Goal: Transaction & Acquisition: Purchase product/service

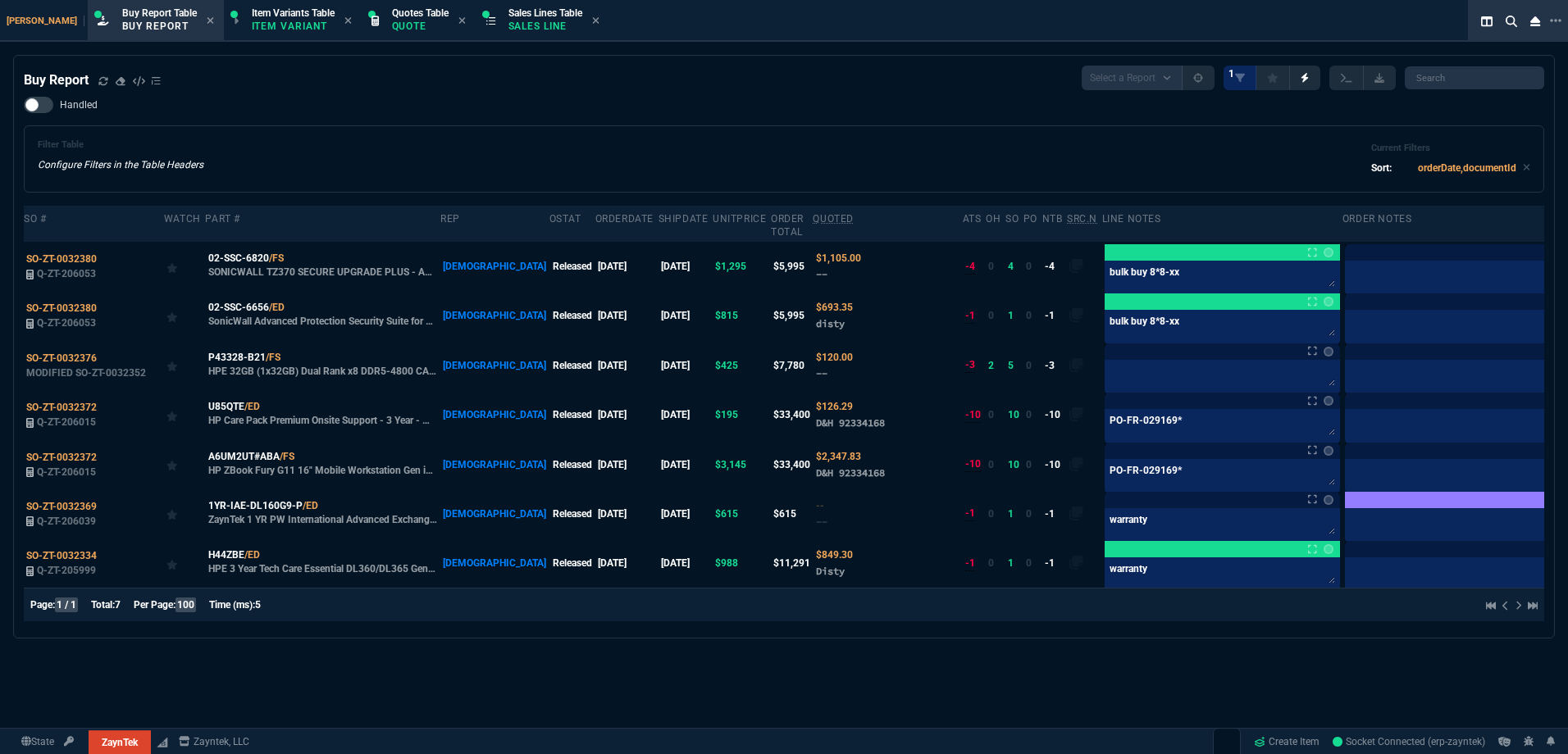
select select "1: BROV"
click at [477, 135] on div "Filter Table Configure Filters in the Table Headers Current Filters Sort: order…" at bounding box center [784, 159] width 1521 height 67
click at [103, 83] on icon at bounding box center [102, 80] width 9 height 9
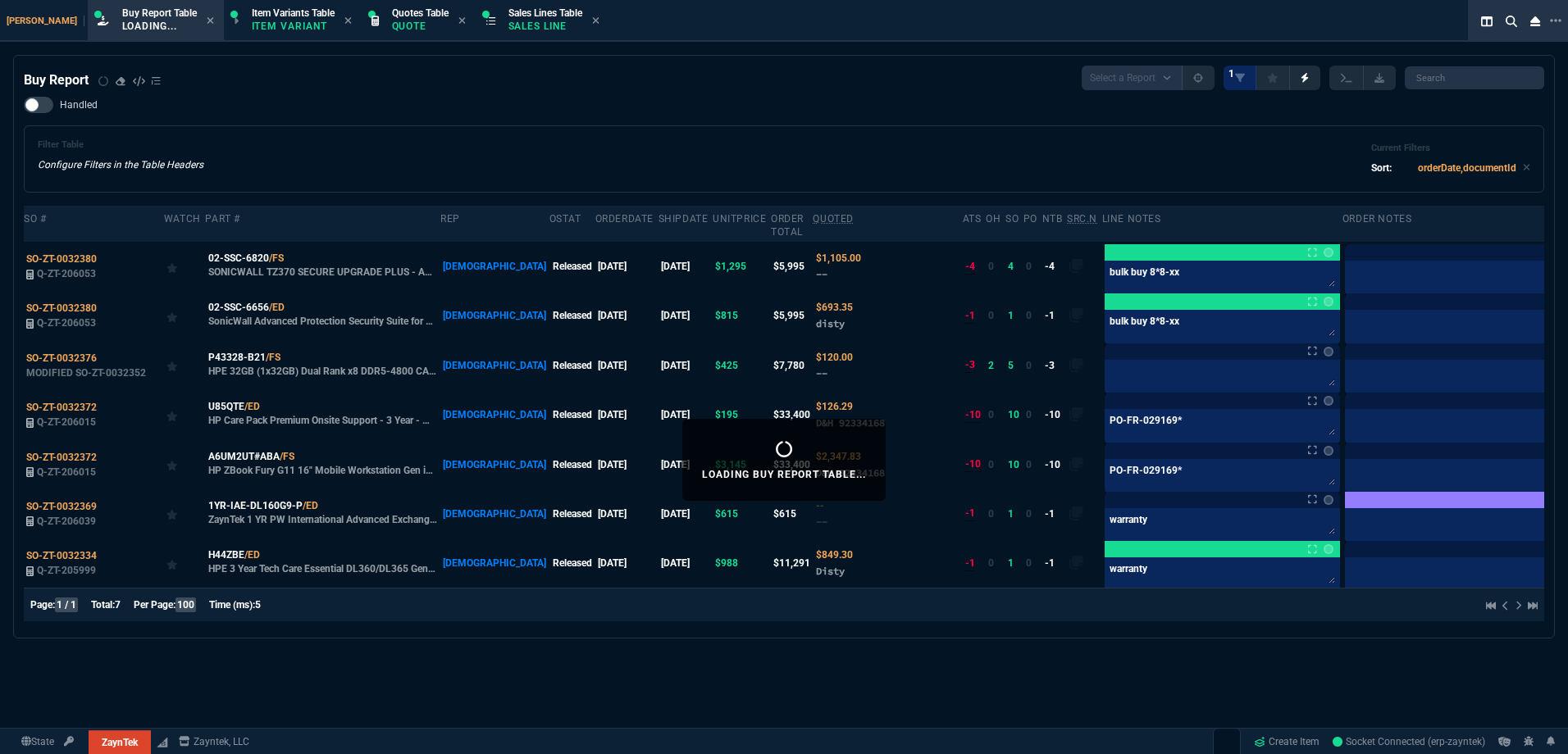
click at [580, 125] on div "Handled Filter Table Configure Filters in the Table Headers Current Filters Sor…" at bounding box center [784, 145] width 1521 height 96
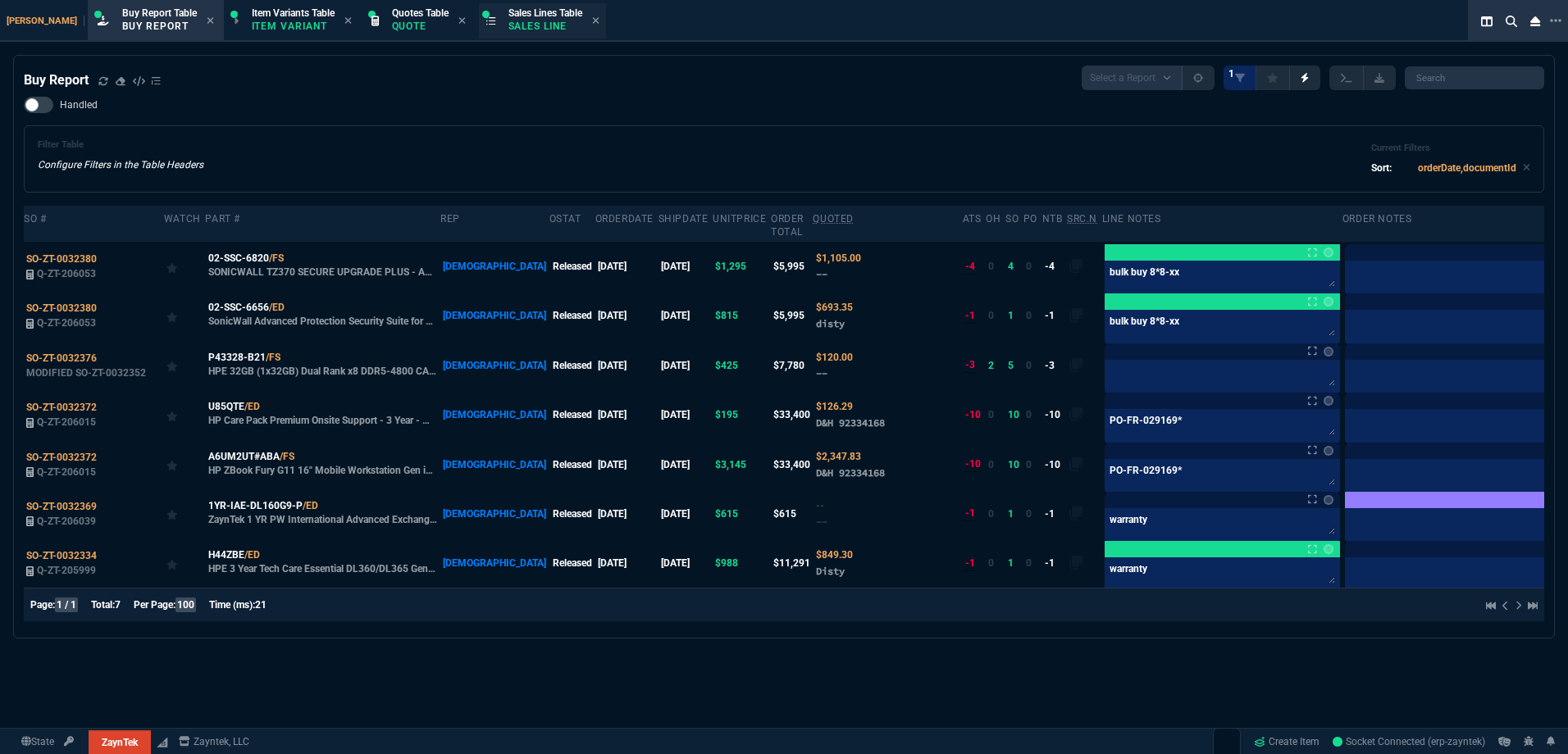
click at [515, 27] on p "Sales Line" at bounding box center [545, 26] width 74 height 13
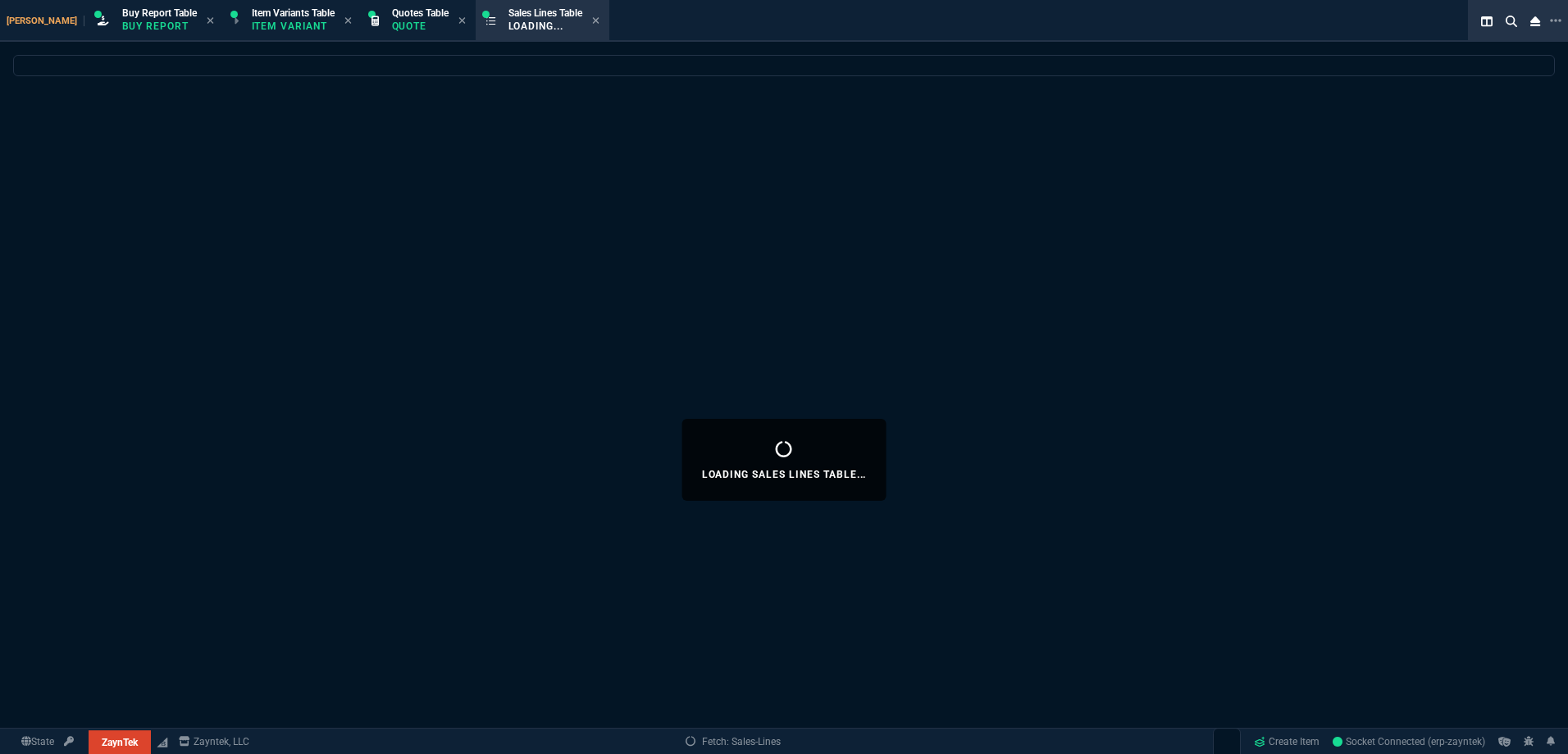
select select
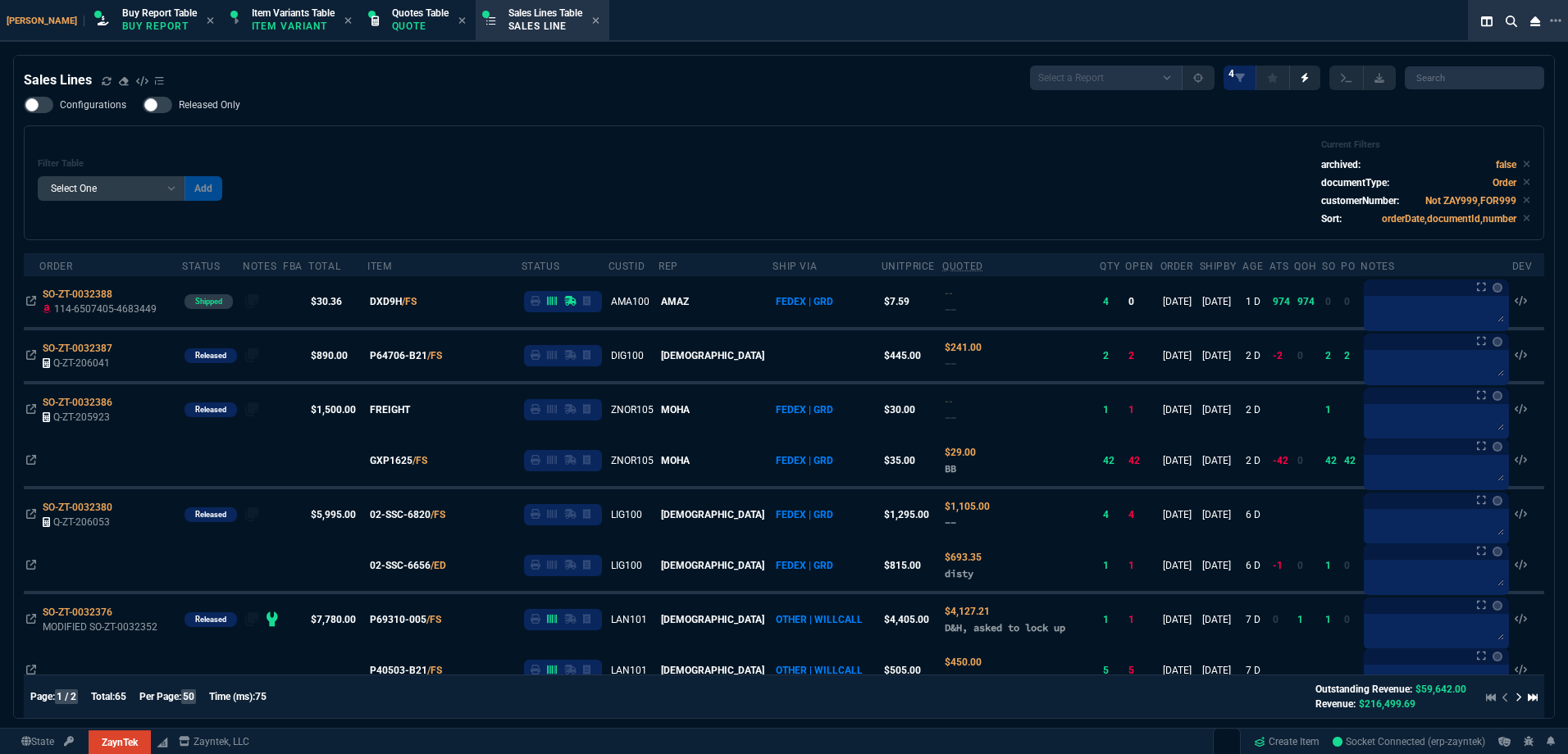
click at [455, 140] on div "Filter Table Select One Add Filter () Age () ATS () Cond (itemVariantCode) Cust…" at bounding box center [784, 183] width 1493 height 87
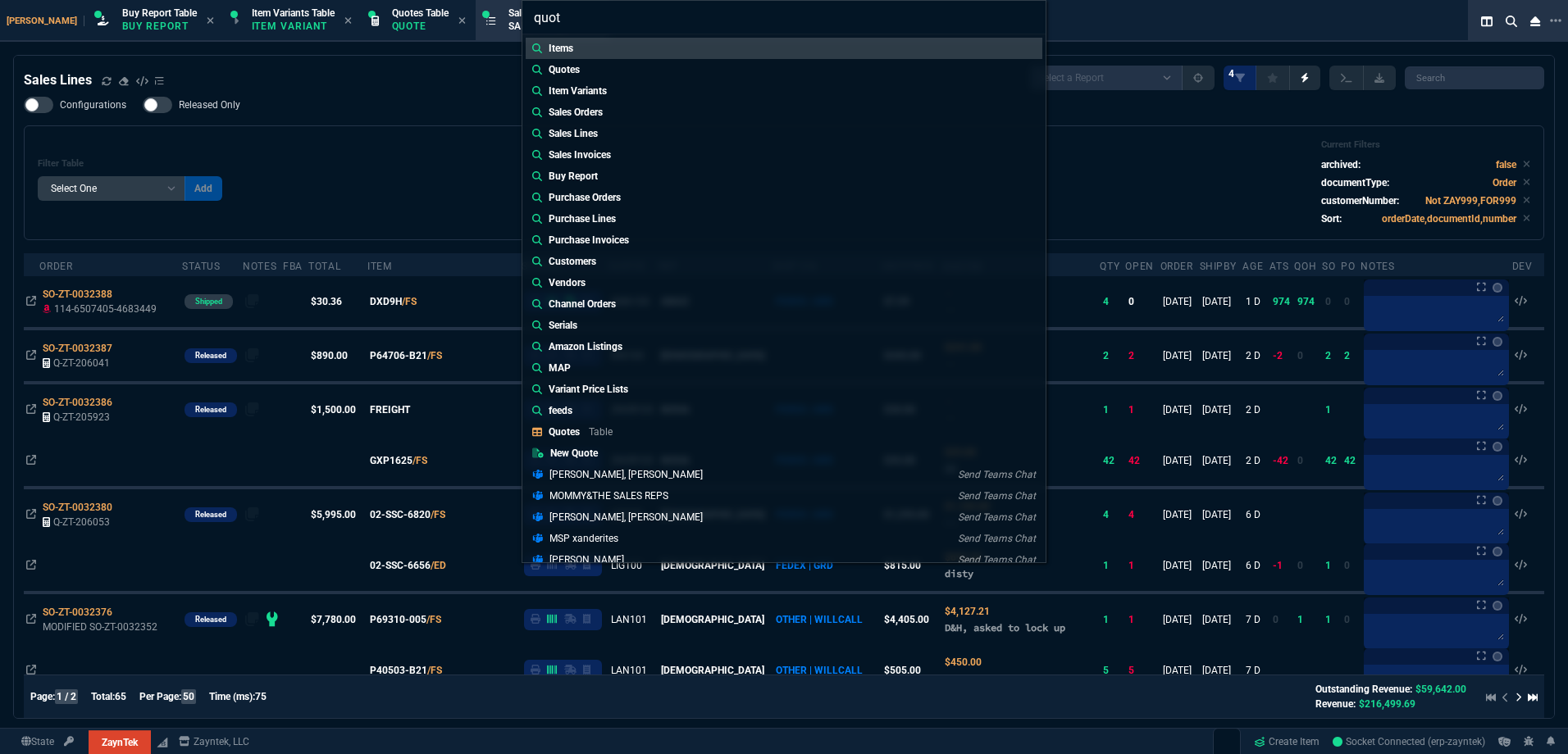
type input "quote"
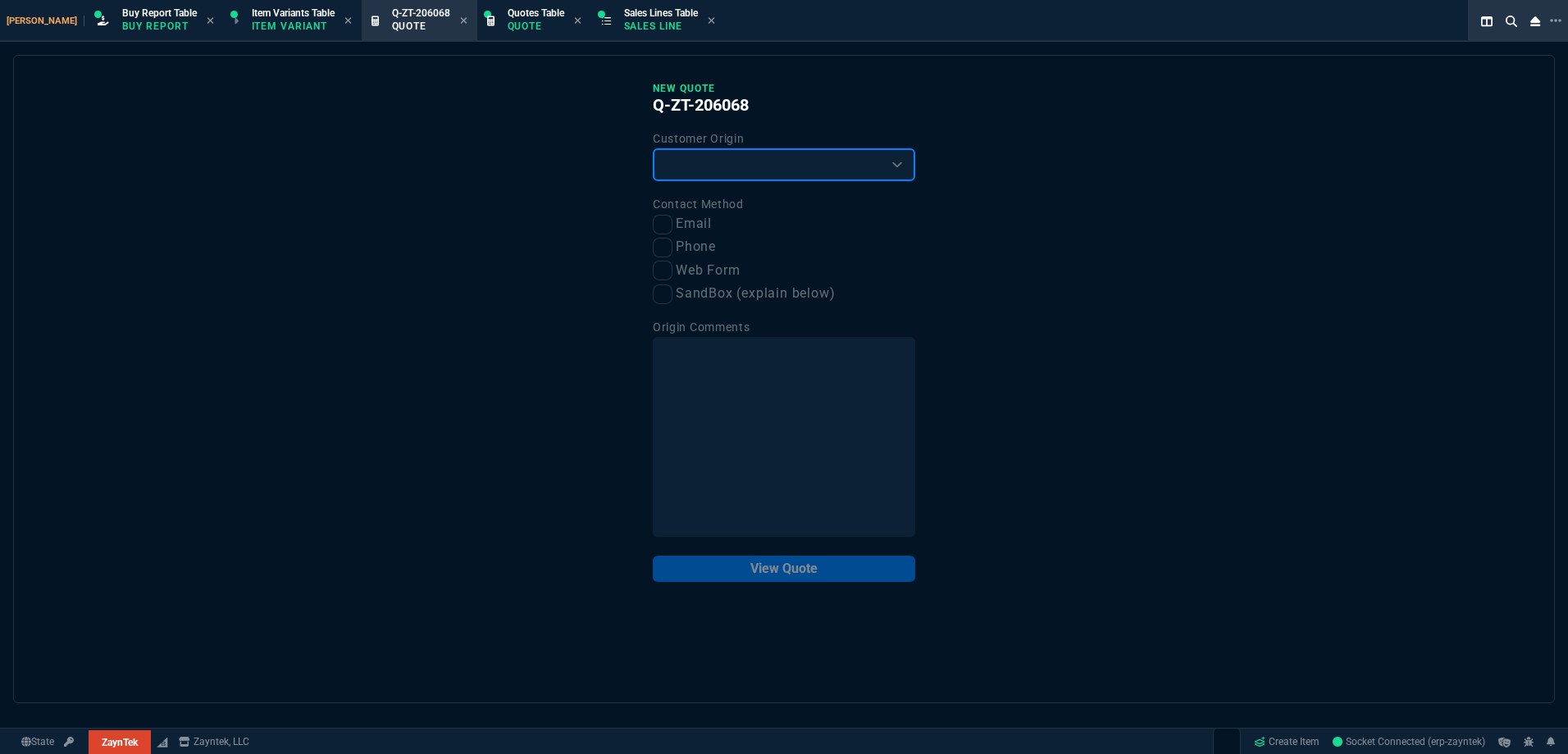
click at [694, 155] on select "Existing Customer Amazon Lead (first order) Website Lead (first order) Called (…" at bounding box center [784, 164] width 263 height 33
click at [695, 181] on select "Existing Customer Amazon Lead (first order) Website Lead (first order) Called (…" at bounding box center [784, 164] width 263 height 33
drag, startPoint x: 688, startPoint y: 164, endPoint x: 688, endPoint y: 184, distance: 20.0
click at [688, 164] on select "Existing Customer Amazon Lead (first order) Website Lead (first order) Called (…" at bounding box center [784, 164] width 263 height 33
select select "existing"
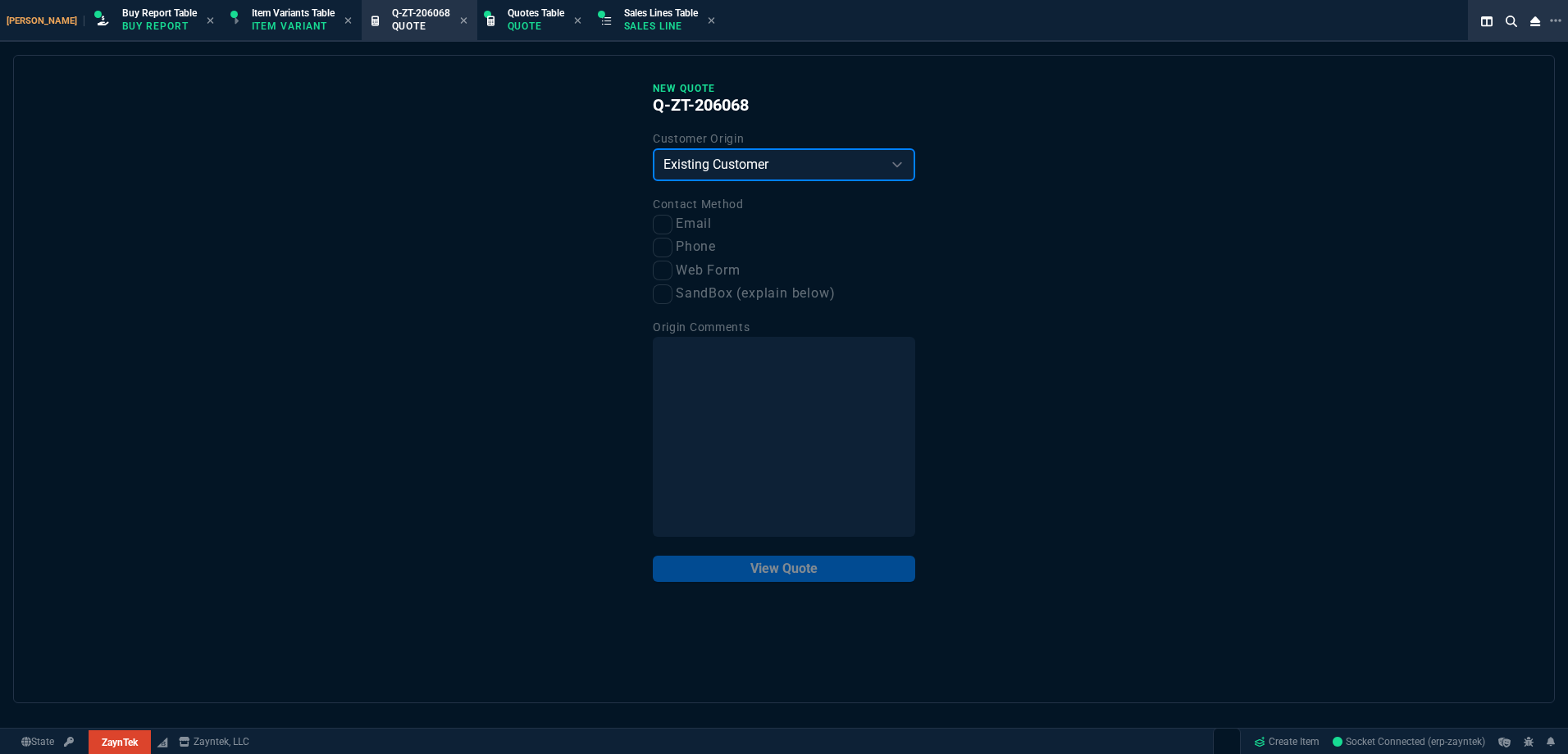
click at [653, 149] on select "Existing Customer Amazon Lead (first order) Website Lead (first order) Called (…" at bounding box center [784, 164] width 263 height 33
click at [664, 221] on input "Email" at bounding box center [663, 224] width 19 height 19
checkbox input "true"
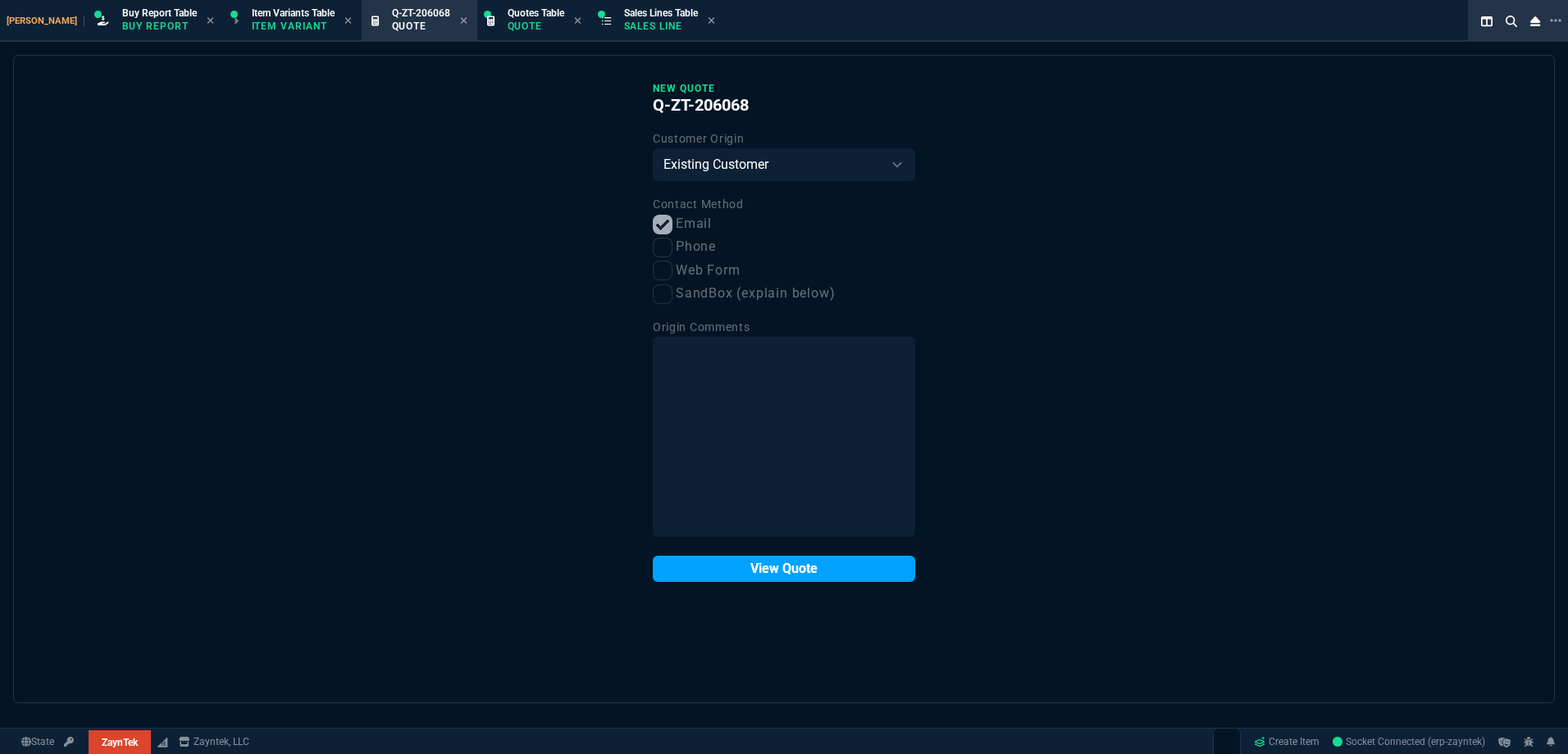
click at [810, 572] on button "View Quote" at bounding box center [784, 568] width 263 height 26
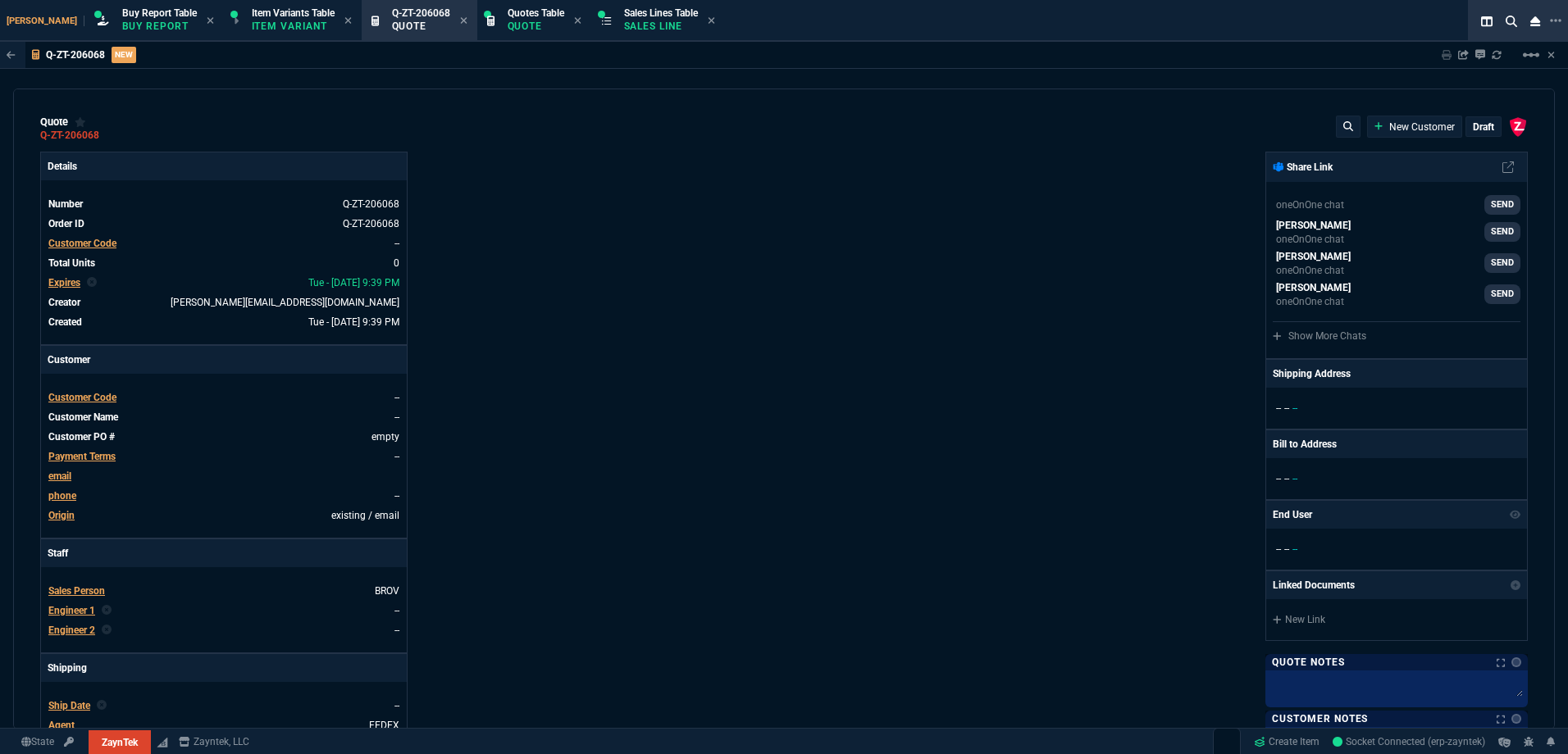
drag, startPoint x: 662, startPoint y: 50, endPoint x: 719, endPoint y: 62, distance: 58.2
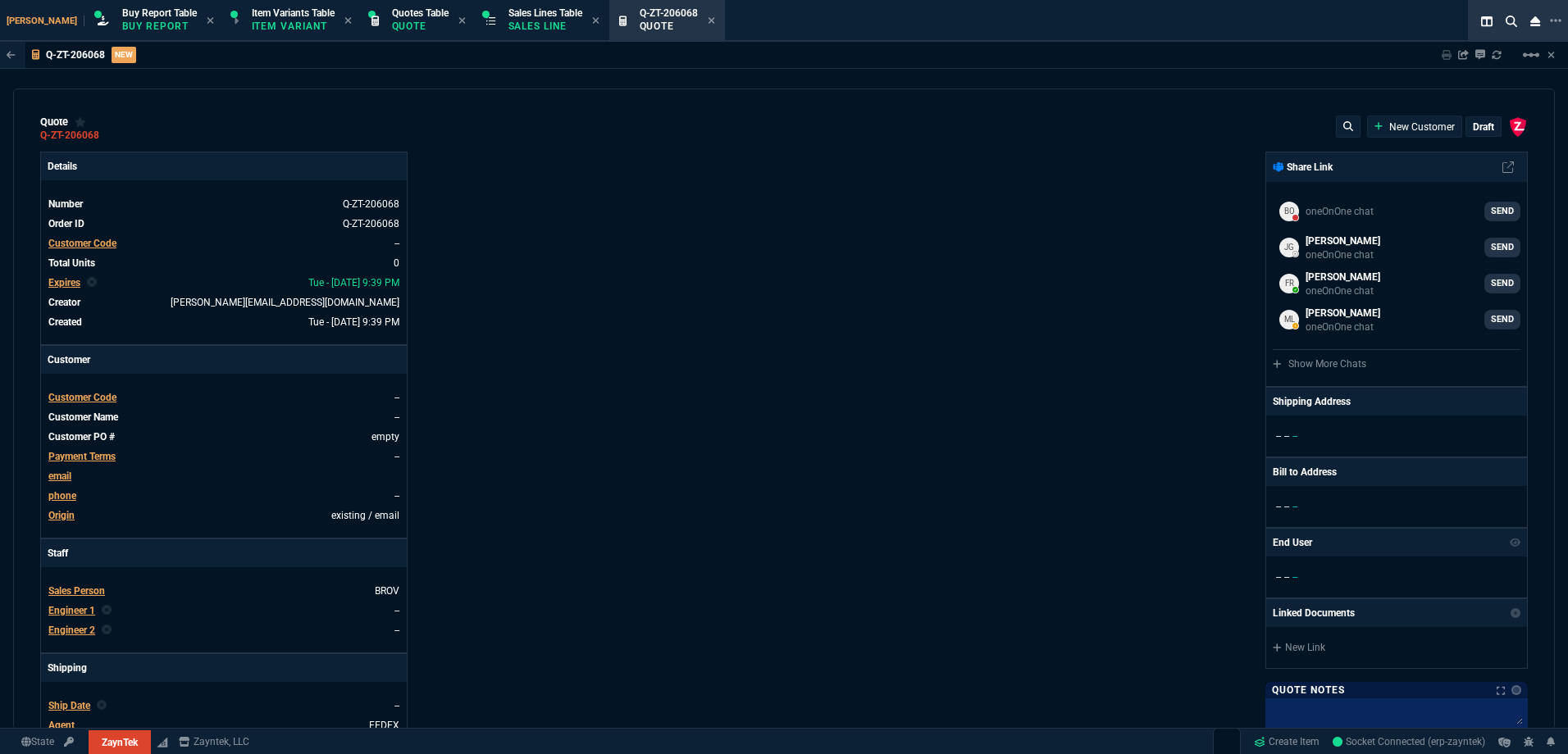
click at [85, 240] on span "Customer Code" at bounding box center [82, 243] width 68 height 12
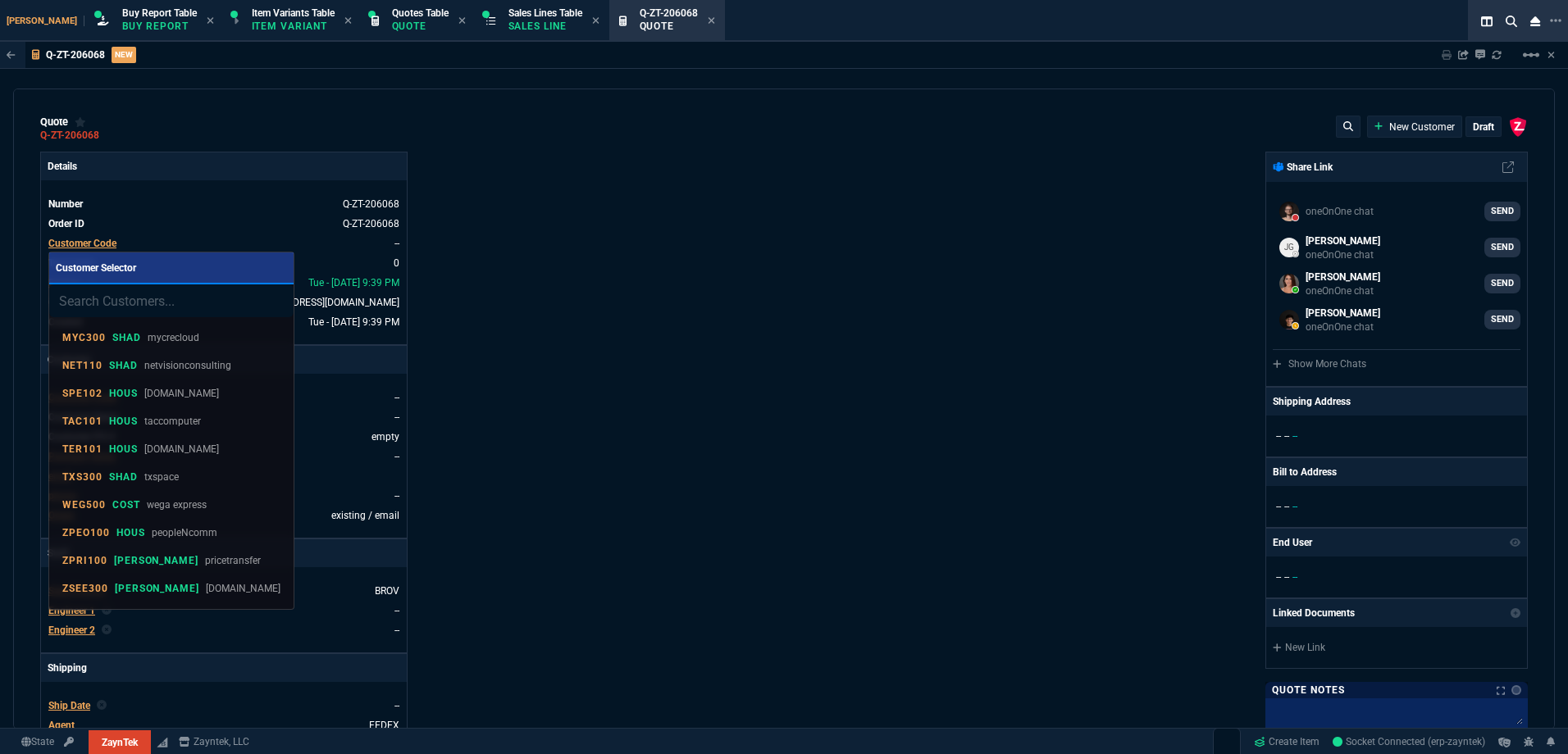
click at [177, 309] on input "search" at bounding box center [171, 301] width 244 height 33
click at [160, 303] on input "search" at bounding box center [171, 301] width 244 height 33
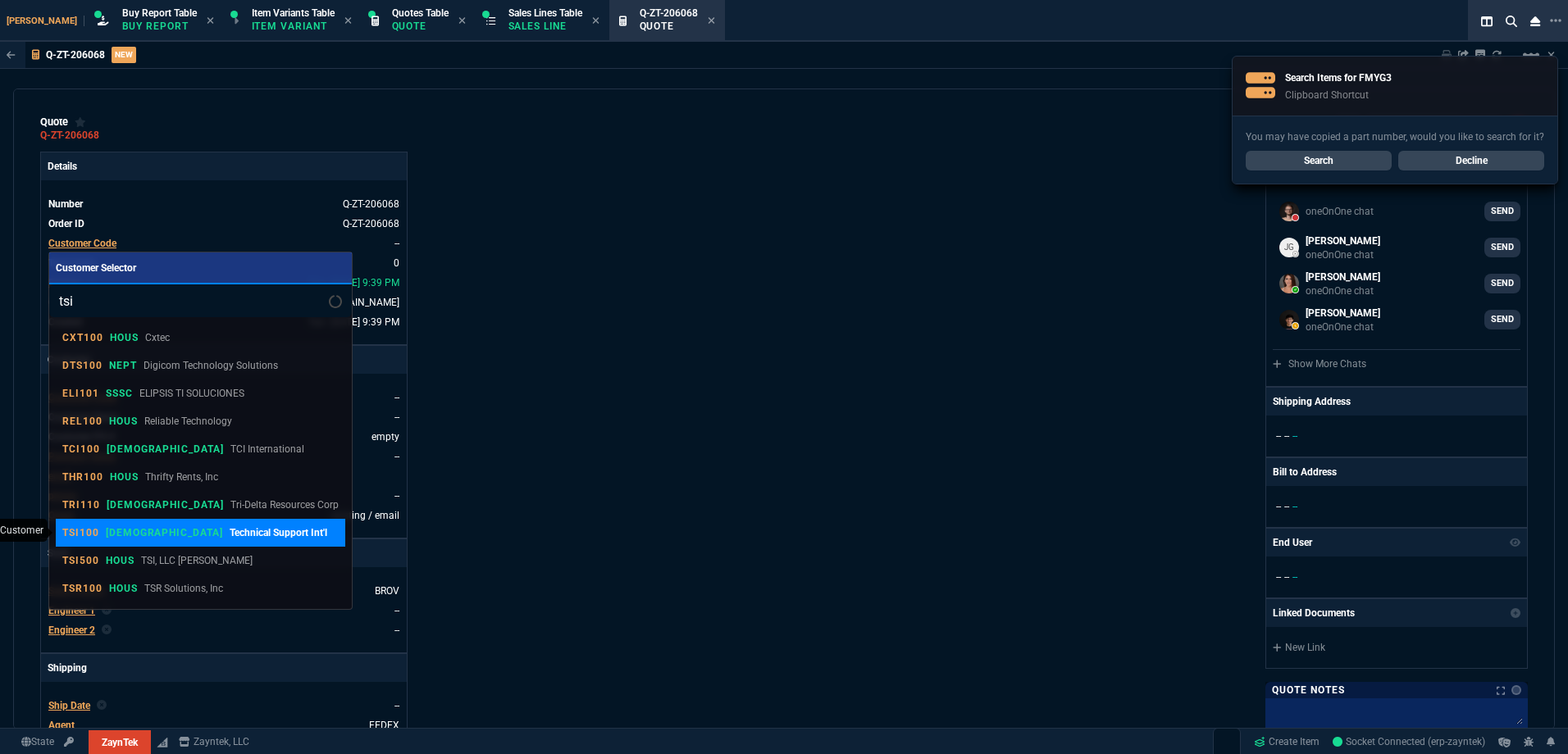
type input "tsi"
click at [230, 532] on p "Technical Support Int'l" at bounding box center [278, 533] width 97 height 14
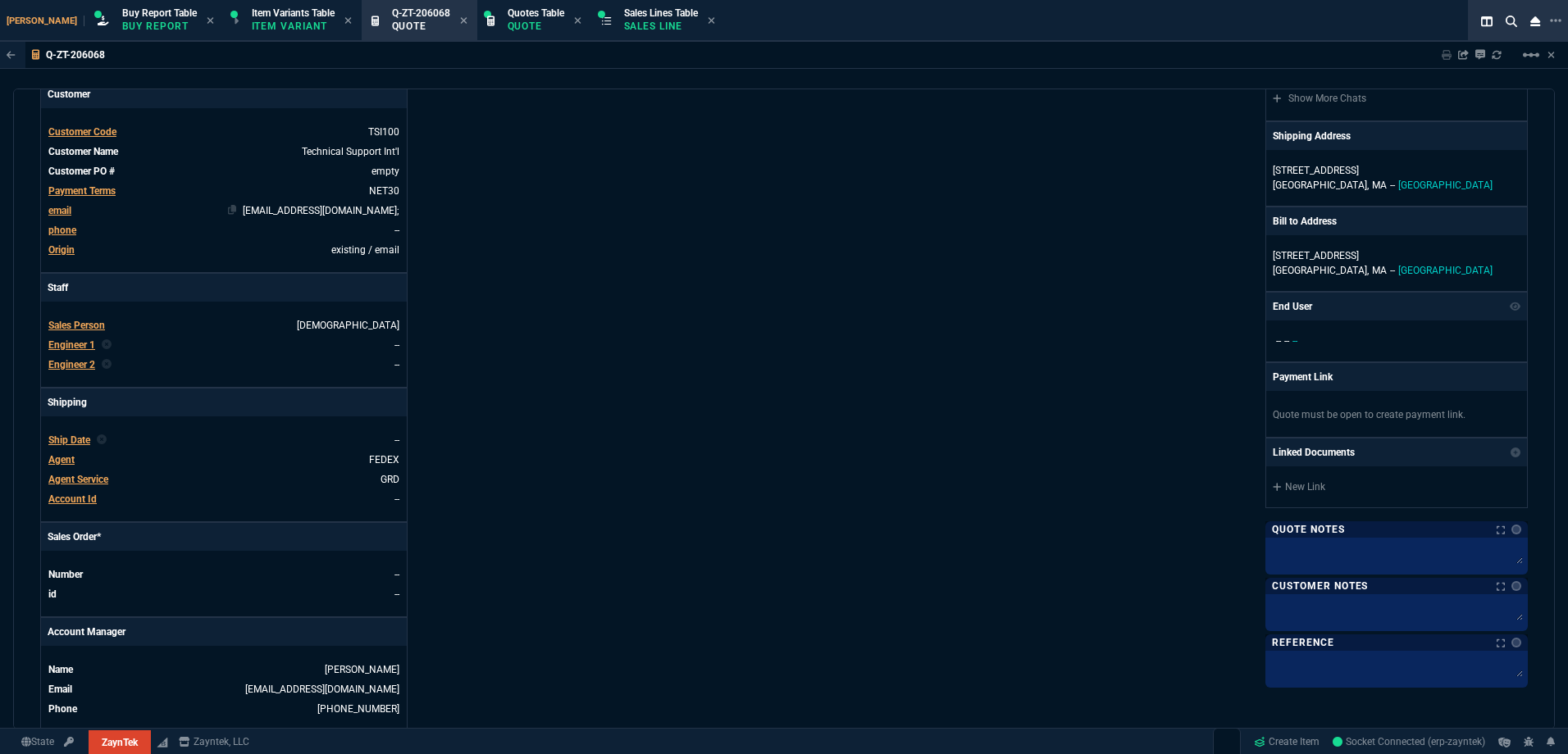
scroll to position [328, 0]
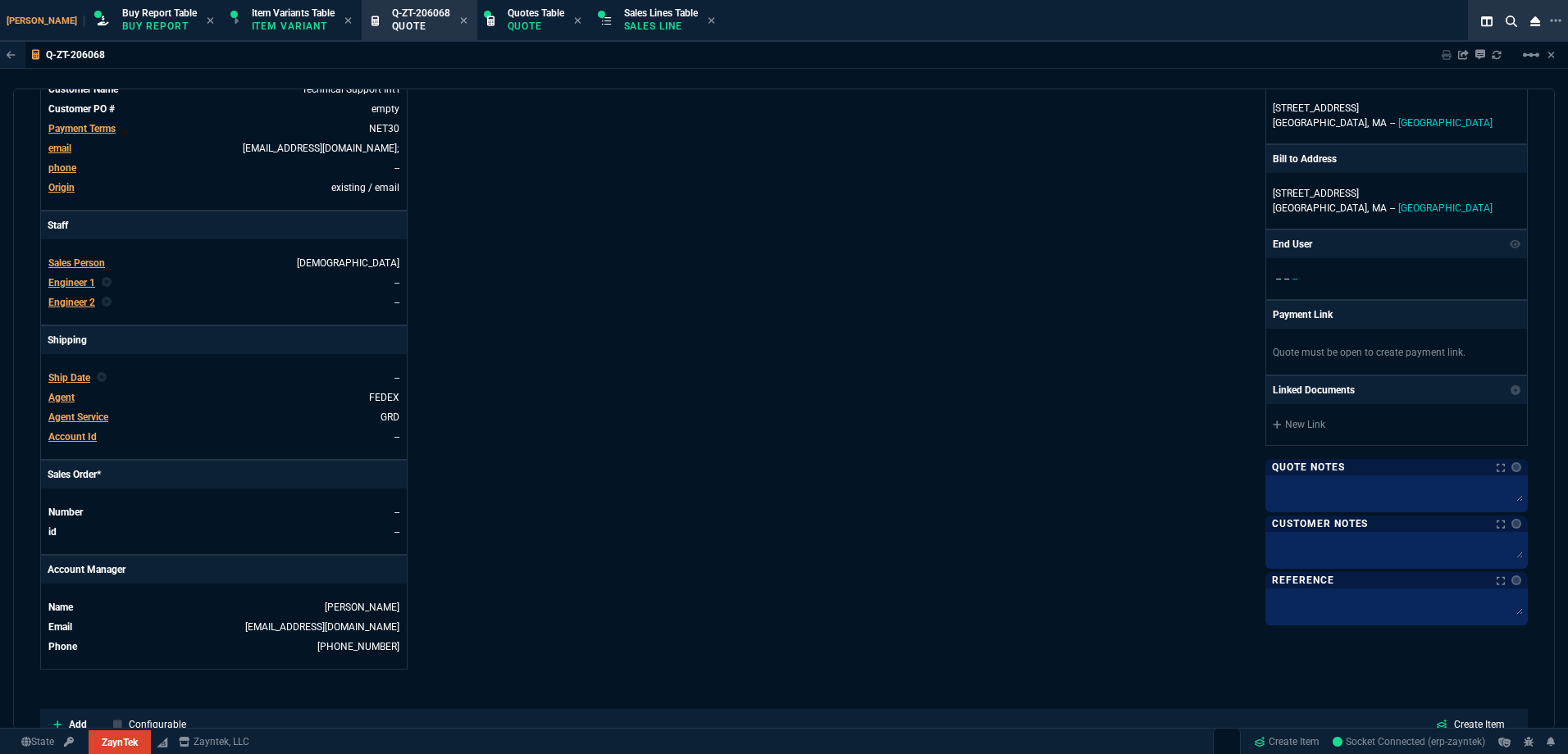
click at [76, 280] on span "Engineer 1" at bounding box center [71, 283] width 47 height 12
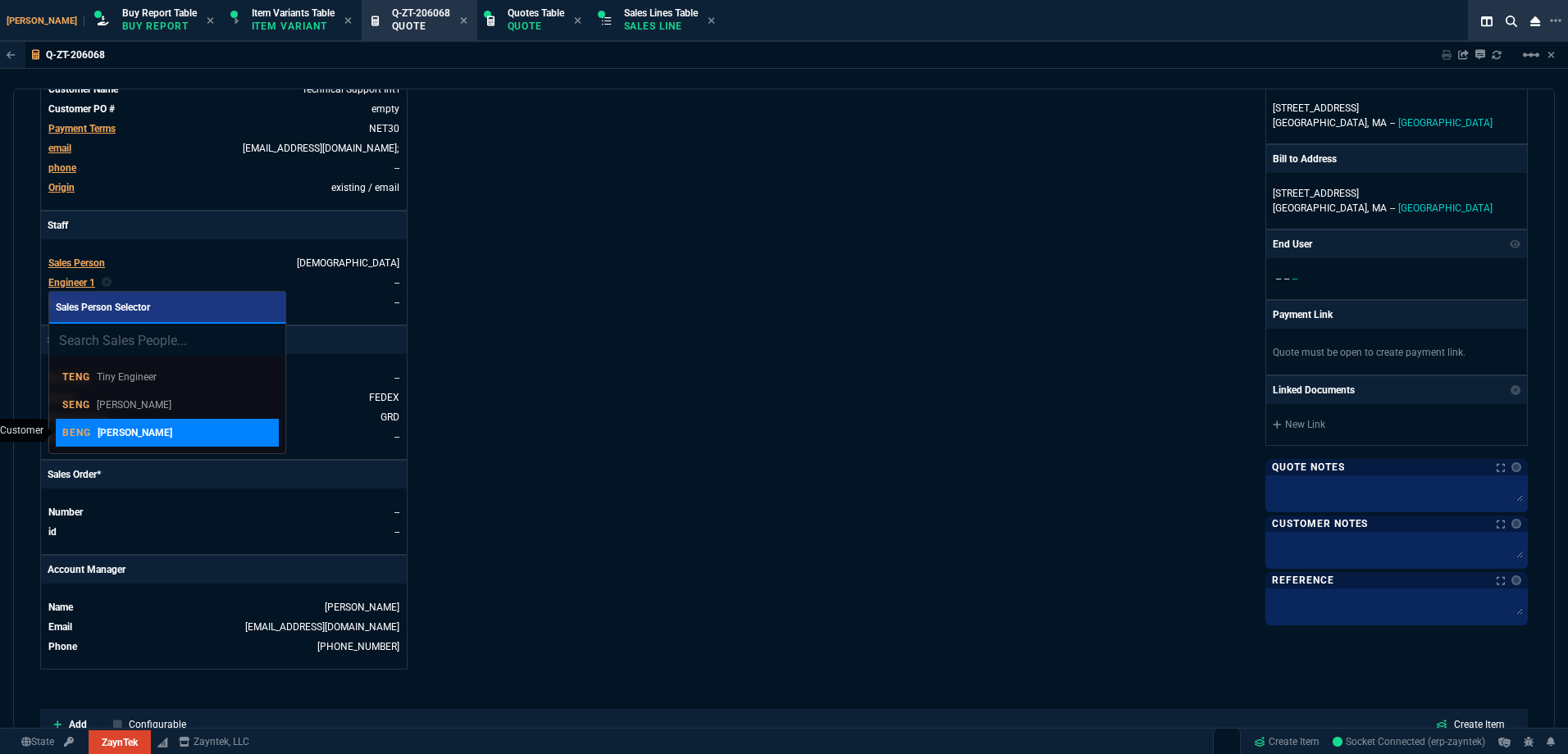
click at [153, 426] on p "[PERSON_NAME]" at bounding box center [135, 433] width 75 height 14
click at [620, 356] on div "Details Number Q-ZT-206068 Order ID Q-ZT-206068 Customer Code TSI100 Total Unit…" at bounding box center [412, 247] width 744 height 846
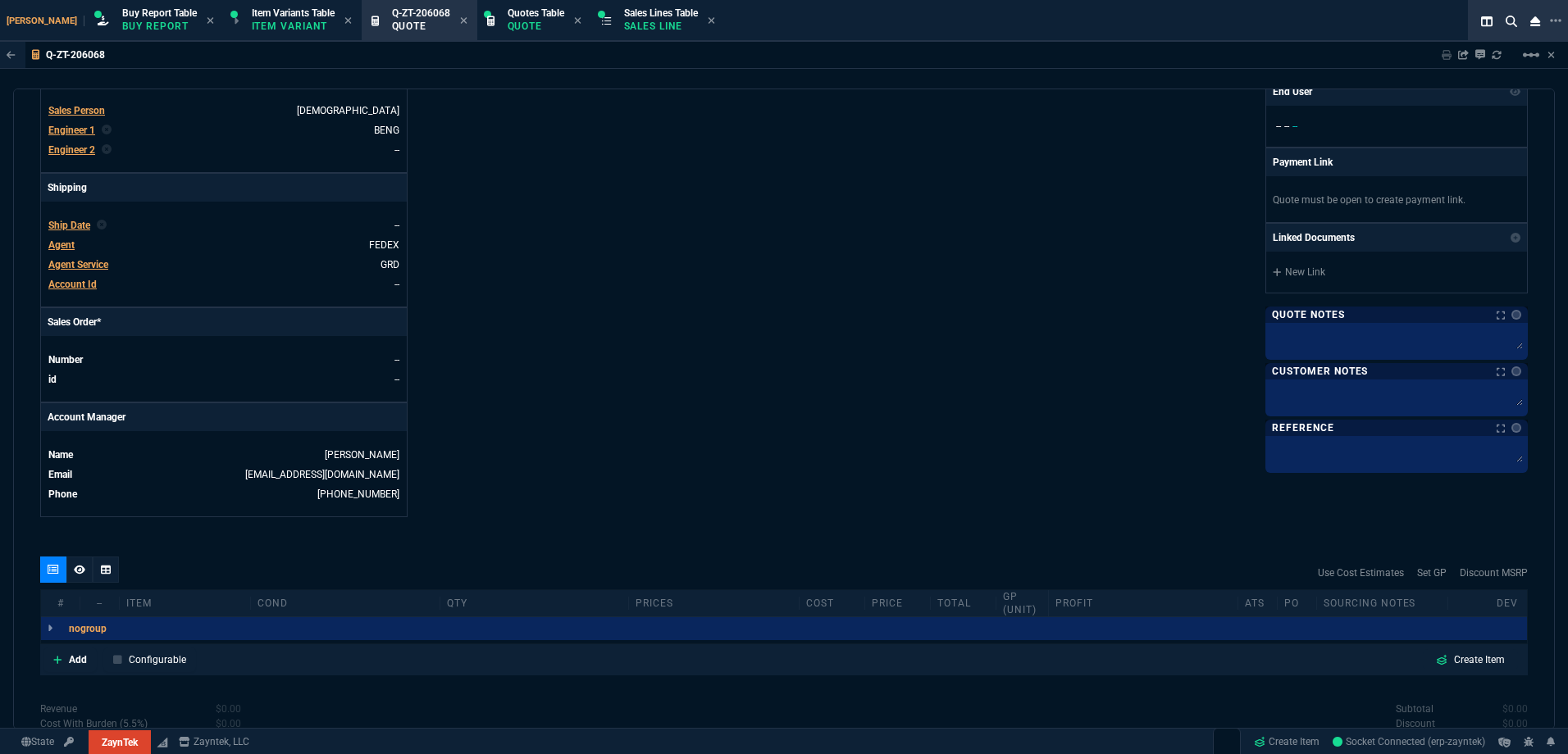
scroll to position [654, 0]
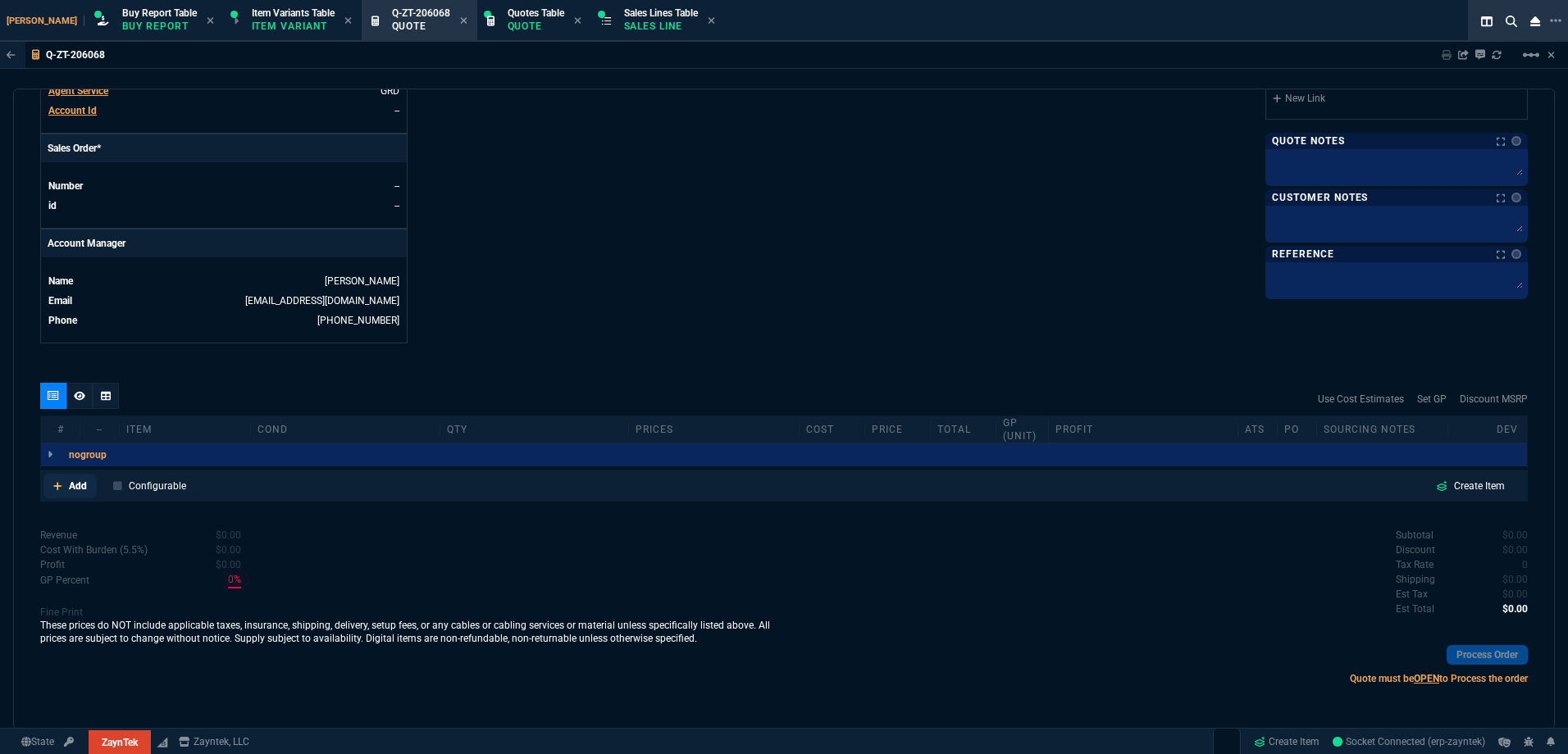
click at [91, 481] on link "Add" at bounding box center [69, 487] width 53 height 25
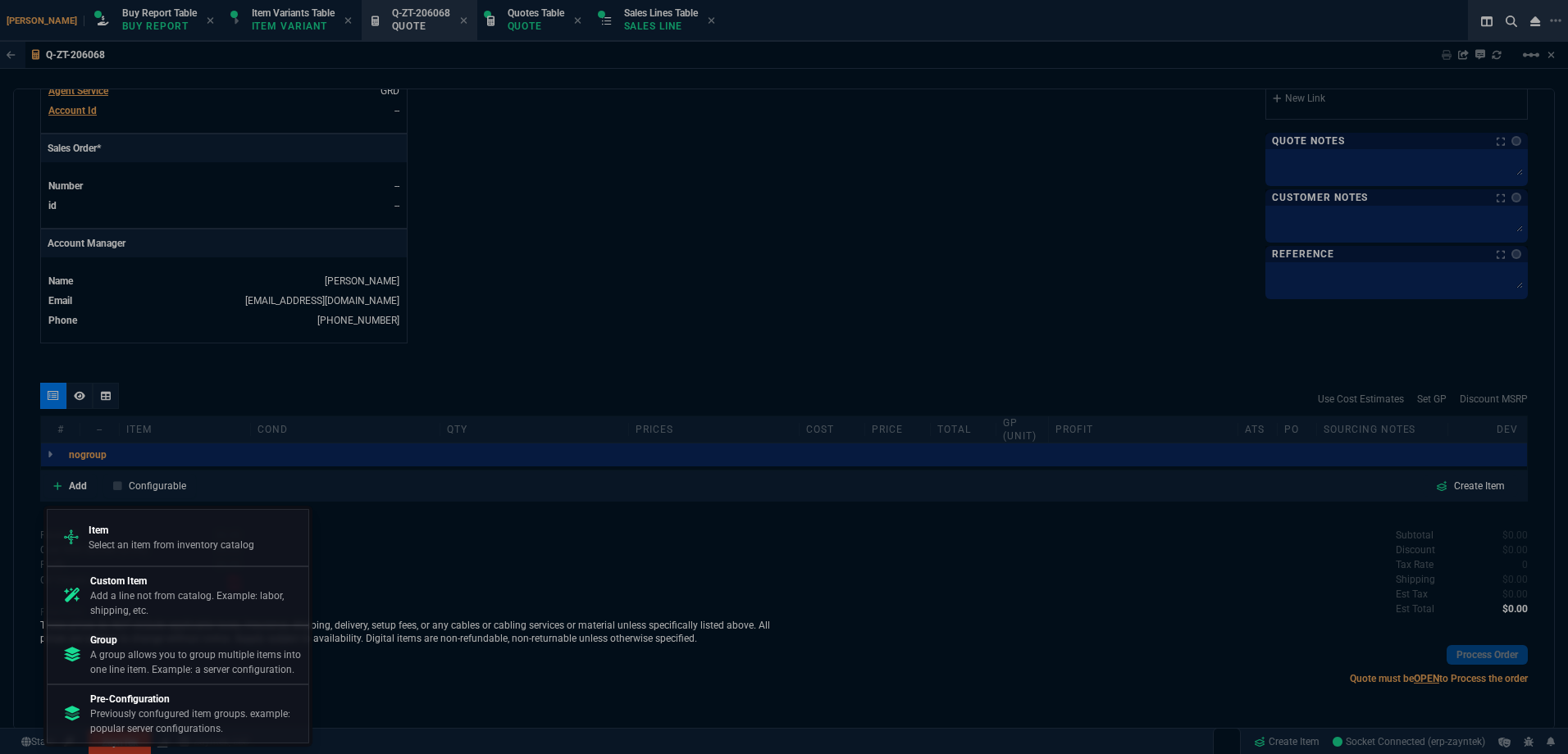
click at [430, 606] on div at bounding box center [784, 377] width 1568 height 754
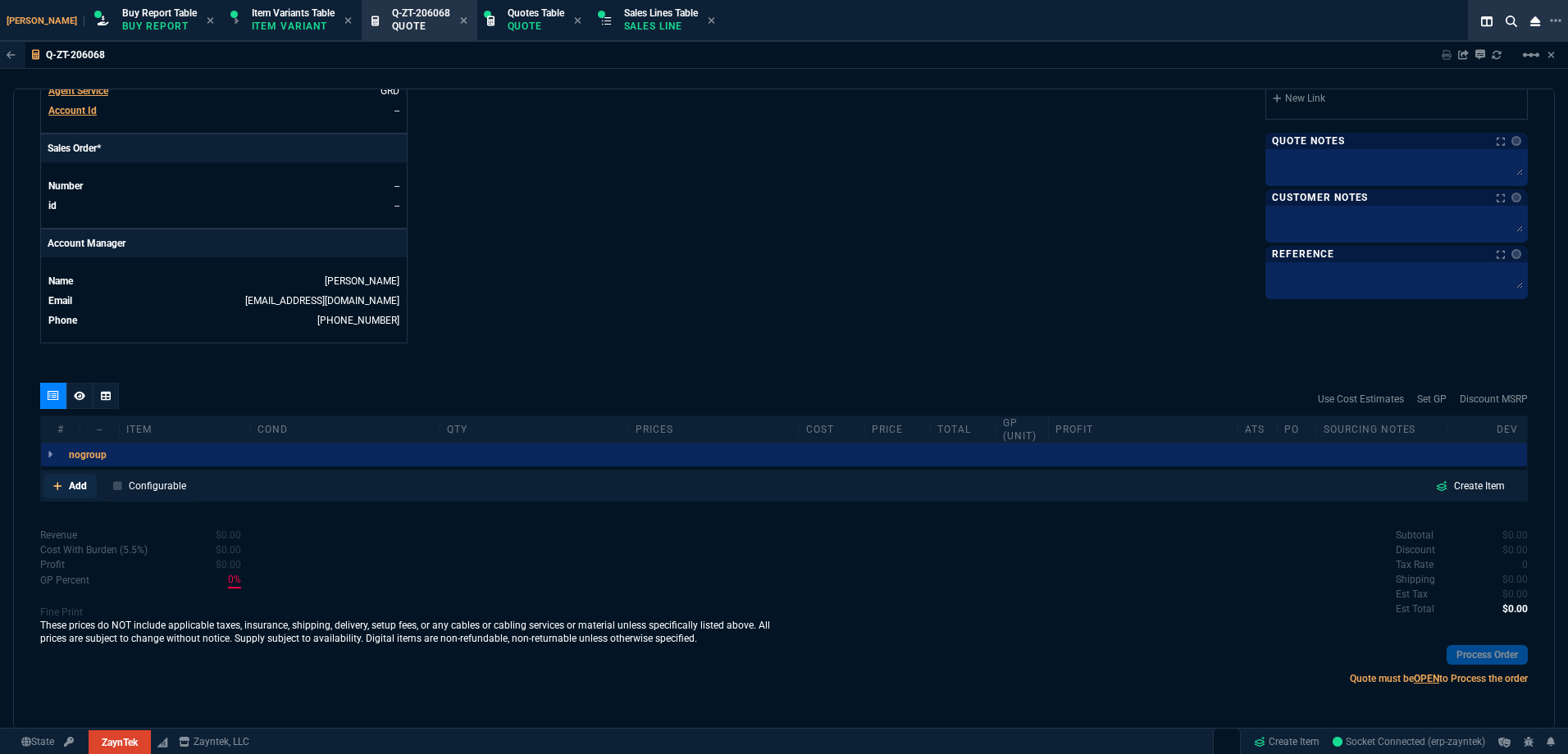
click at [59, 492] on nx-icon at bounding box center [57, 486] width 9 height 14
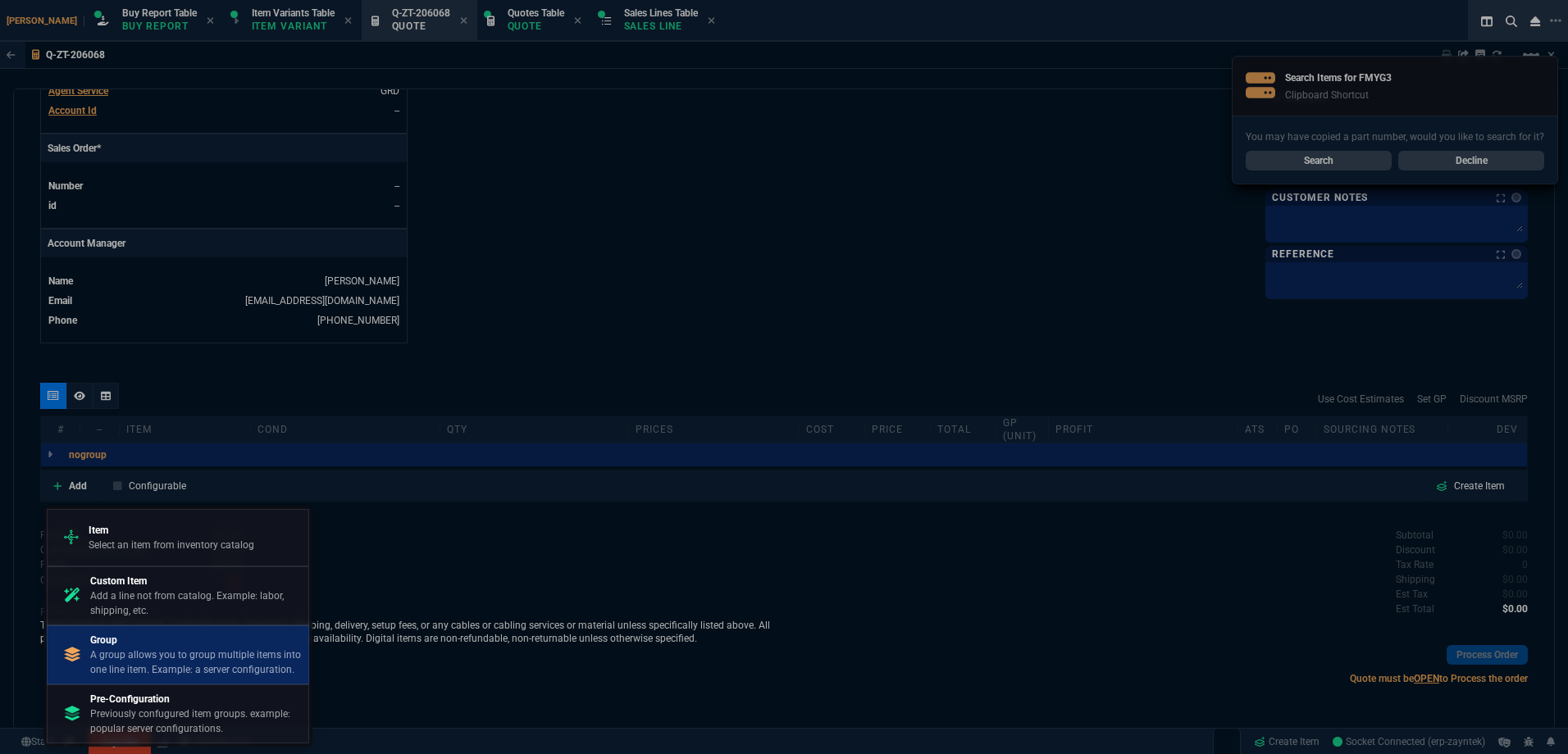
click at [203, 657] on p "A group allows you to group multiple items into one line item. Example: a serve…" at bounding box center [196, 663] width 212 height 30
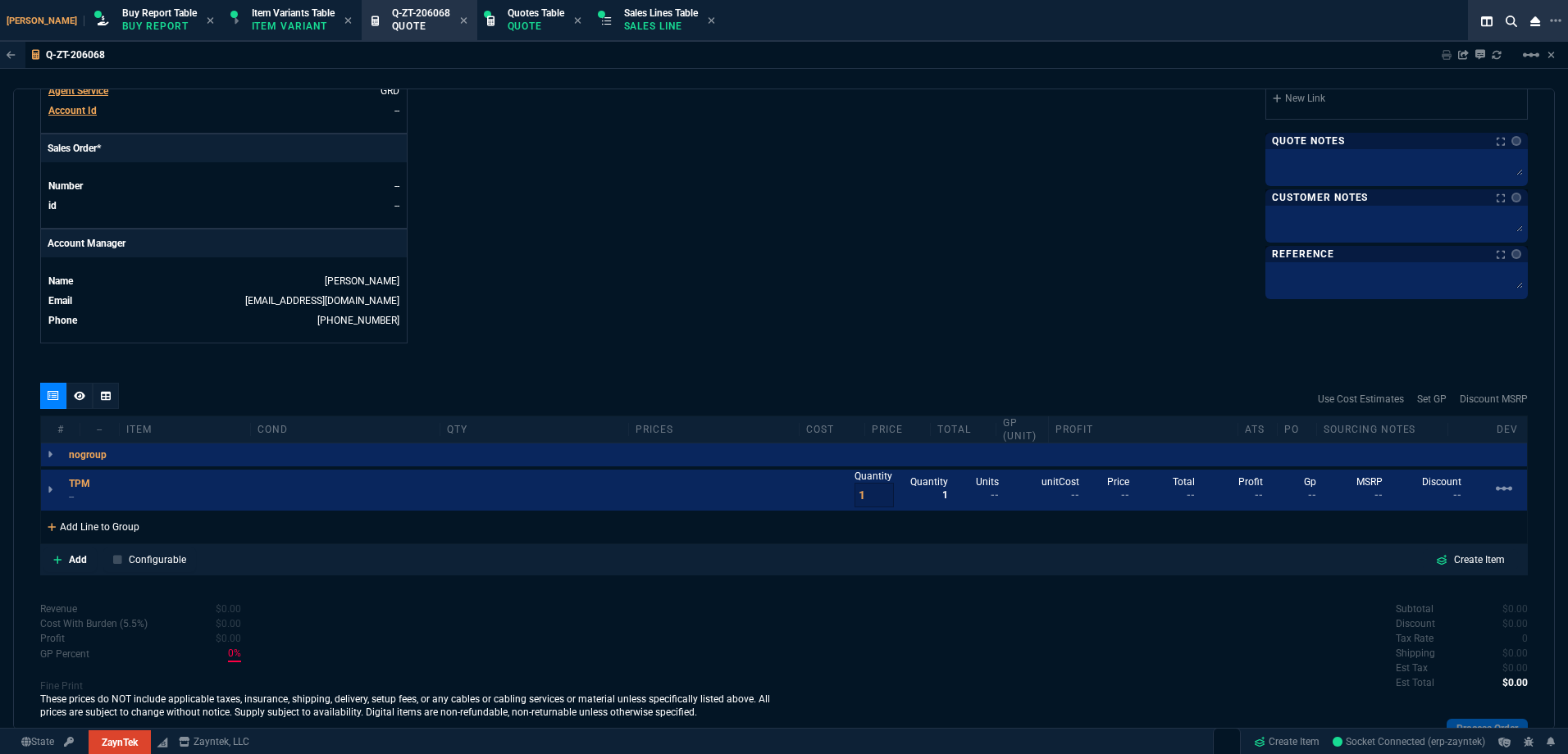
drag, startPoint x: 121, startPoint y: 511, endPoint x: 124, endPoint y: 519, distance: 8.5
click at [120, 513] on div "TPM -- Quantity 1 Quantity 1 Units -- unitCost -- Price -- Total -- Profit -- G…" at bounding box center [784, 505] width 1486 height 70
click at [127, 533] on div "Add Line to Group" at bounding box center [93, 525] width 105 height 30
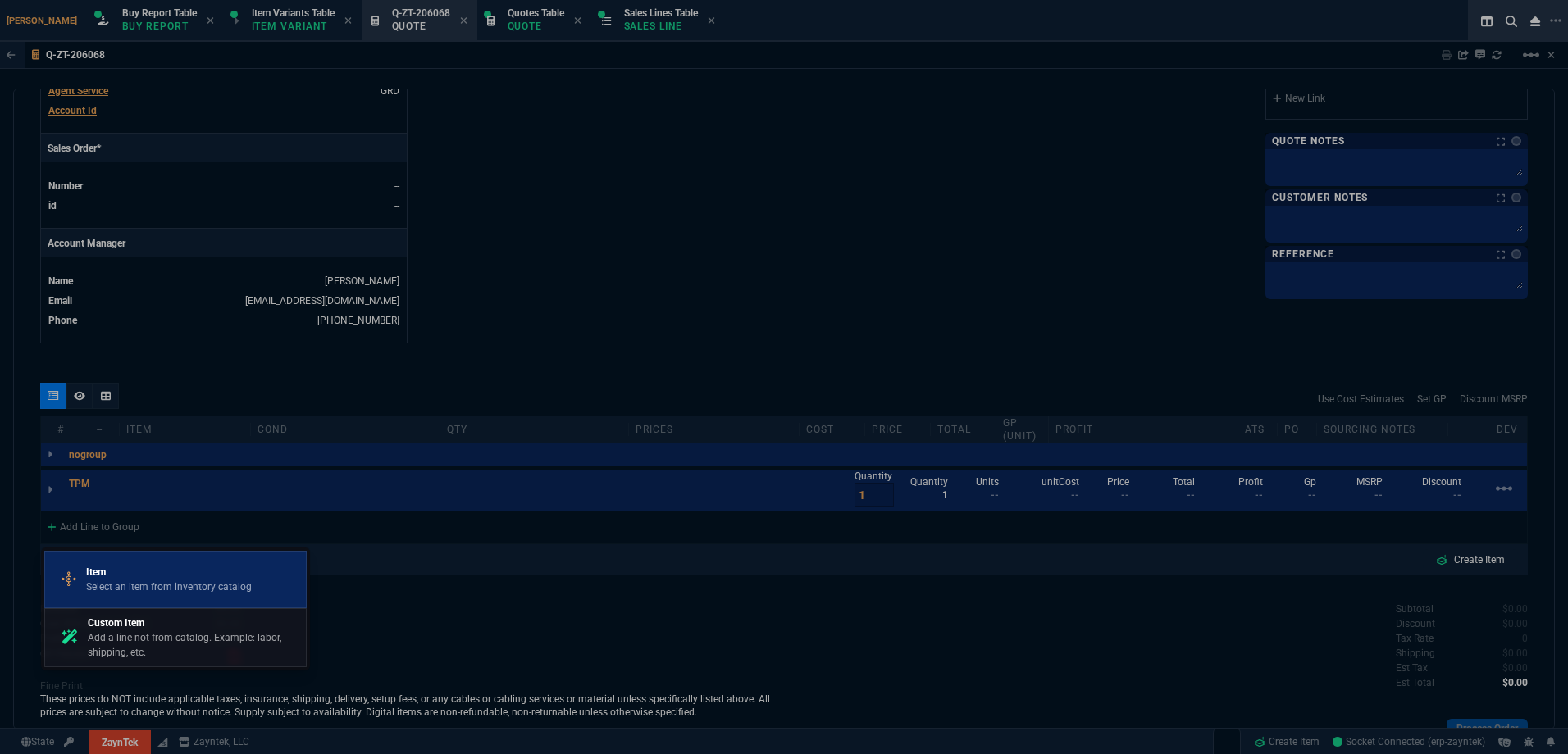
click at [166, 584] on p "Select an item from inventory catalog" at bounding box center [169, 587] width 165 height 14
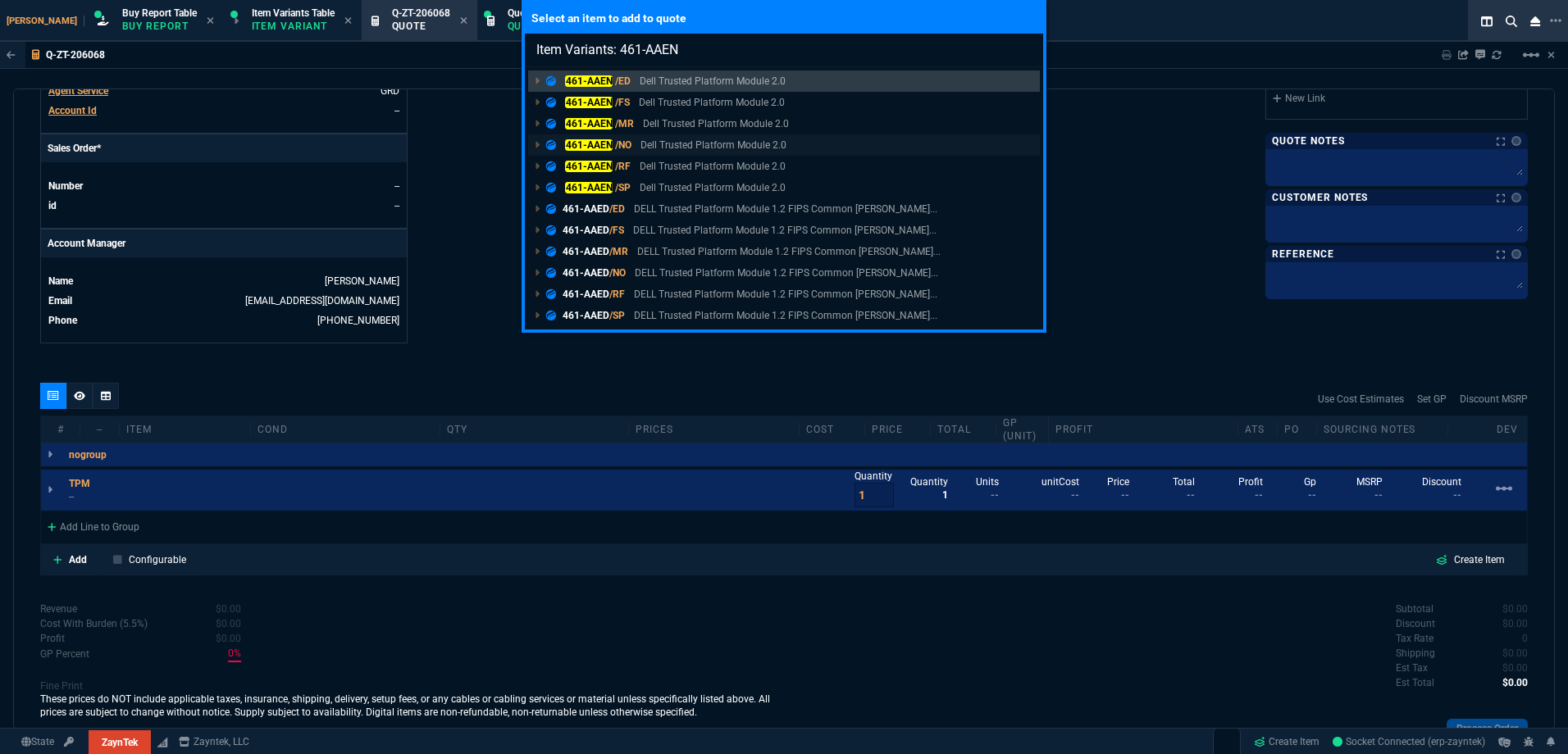
type input "Item Variants: 461-AAEN"
click at [642, 140] on p "Dell Trusted Platform Module 2.0" at bounding box center [714, 144] width 146 height 14
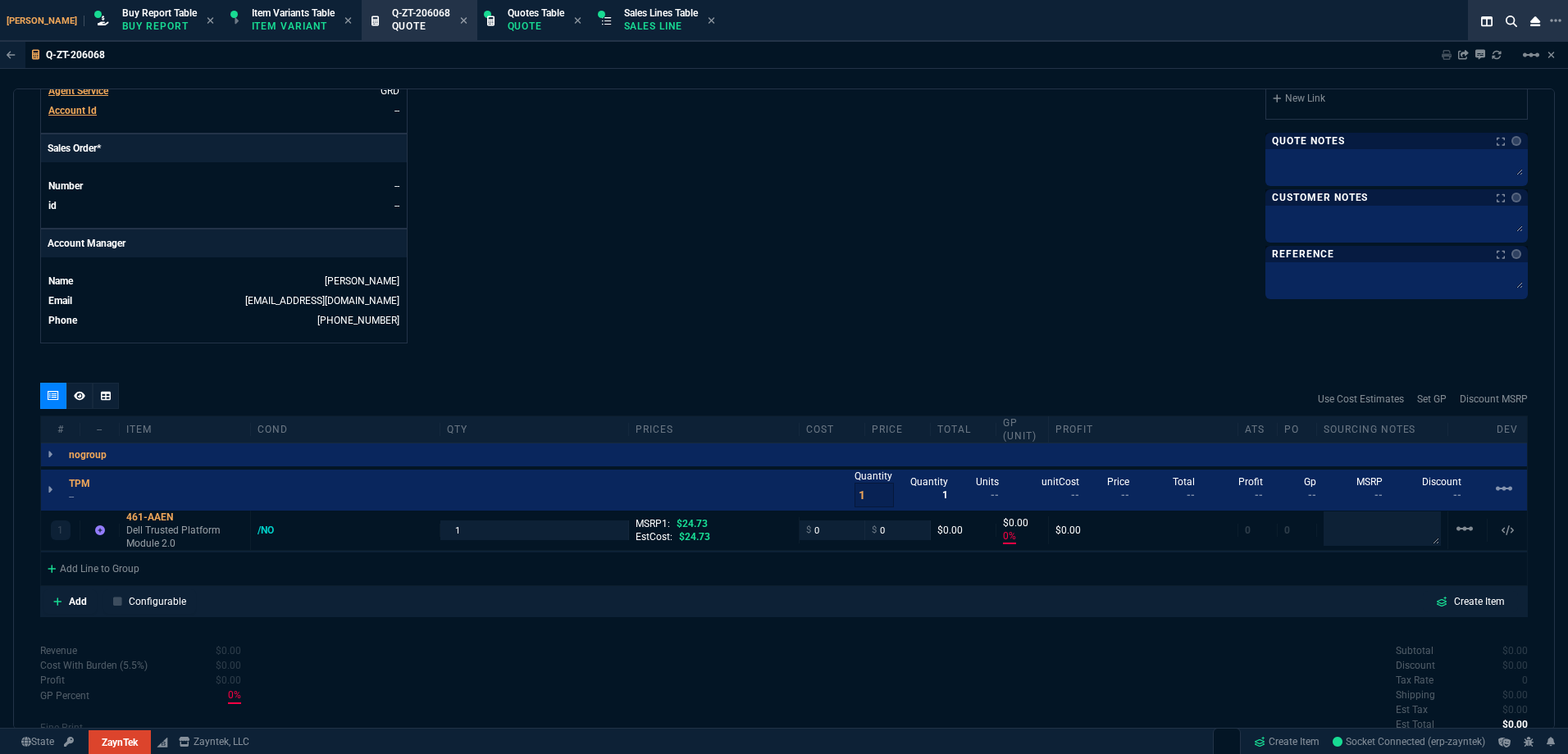
type input "0"
type input "100"
drag, startPoint x: 995, startPoint y: 741, endPoint x: 1004, endPoint y: 732, distance: 12.7
click at [995, 739] on div "State ZaynTek ZaynTek Fornida Zayntek, LLC Create Item Socket Connected (erp-za…" at bounding box center [784, 741] width 1568 height 28
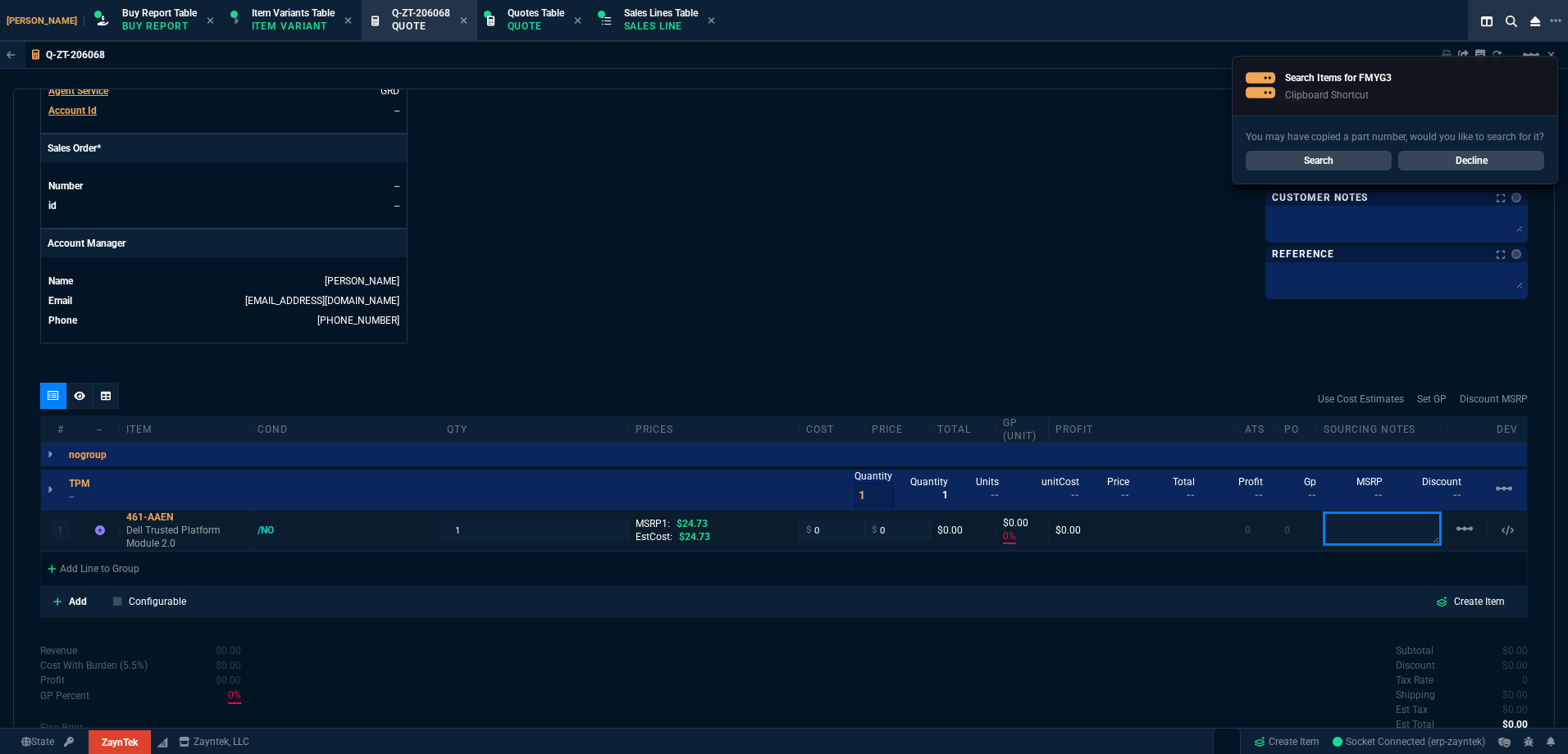
click at [1360, 535] on textarea at bounding box center [1382, 529] width 117 height 33
paste textarea "FMYG3"
type textarea "FMYG3"
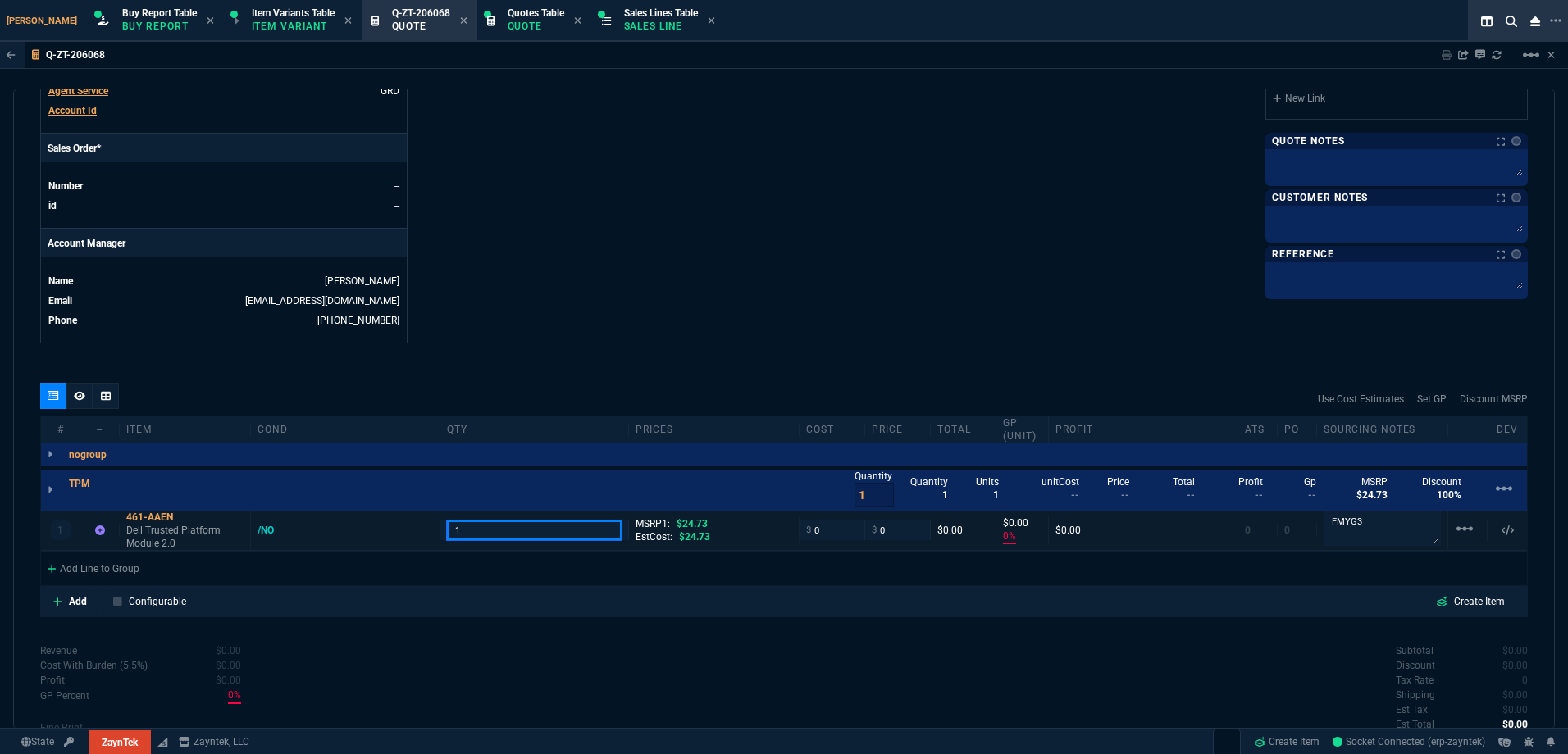
drag, startPoint x: 475, startPoint y: 525, endPoint x: 650, endPoint y: 520, distance: 175.1
click at [477, 525] on input "1" at bounding box center [535, 530] width 175 height 19
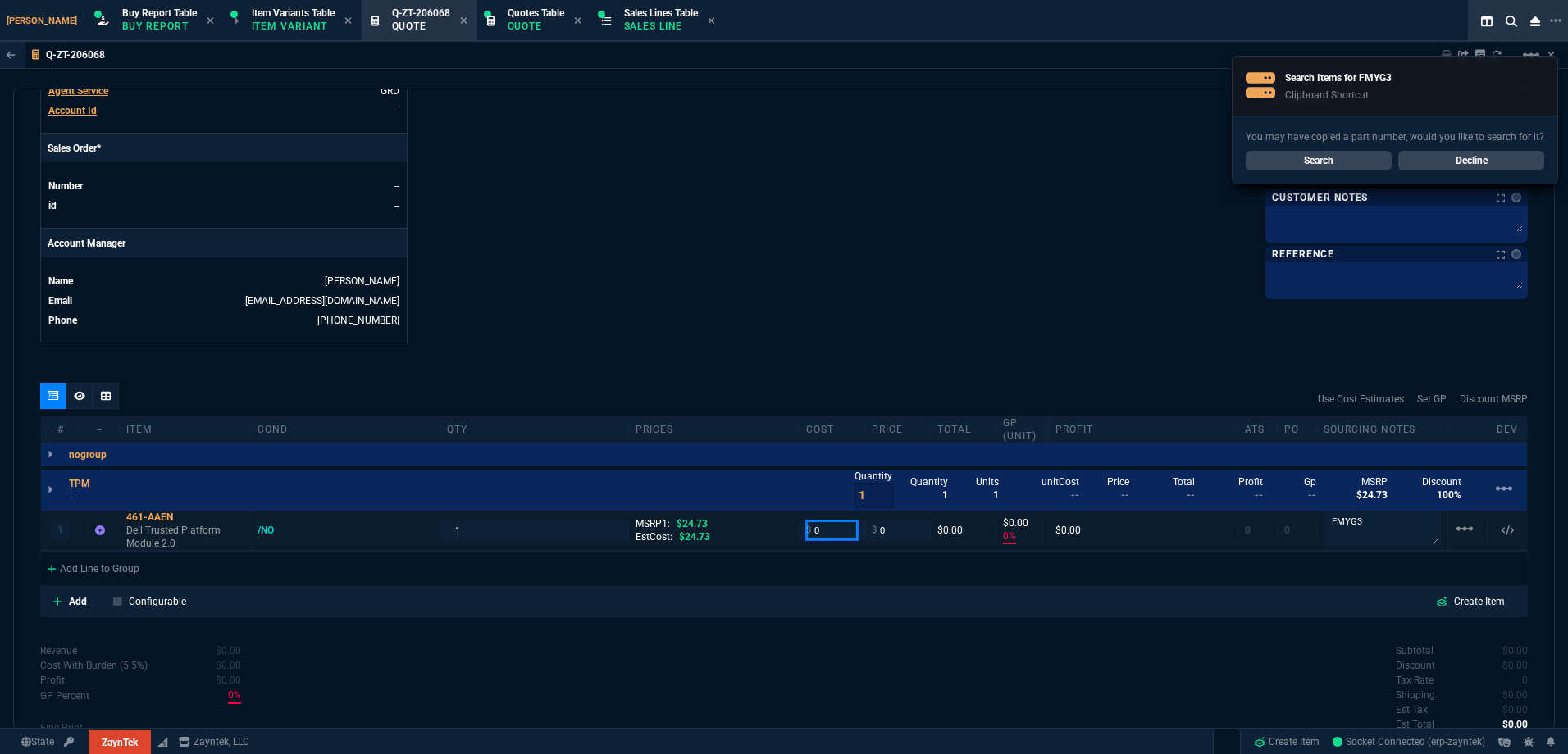
click at [834, 528] on input "0" at bounding box center [832, 530] width 52 height 19
type input "69"
type input "-100"
type input "-69"
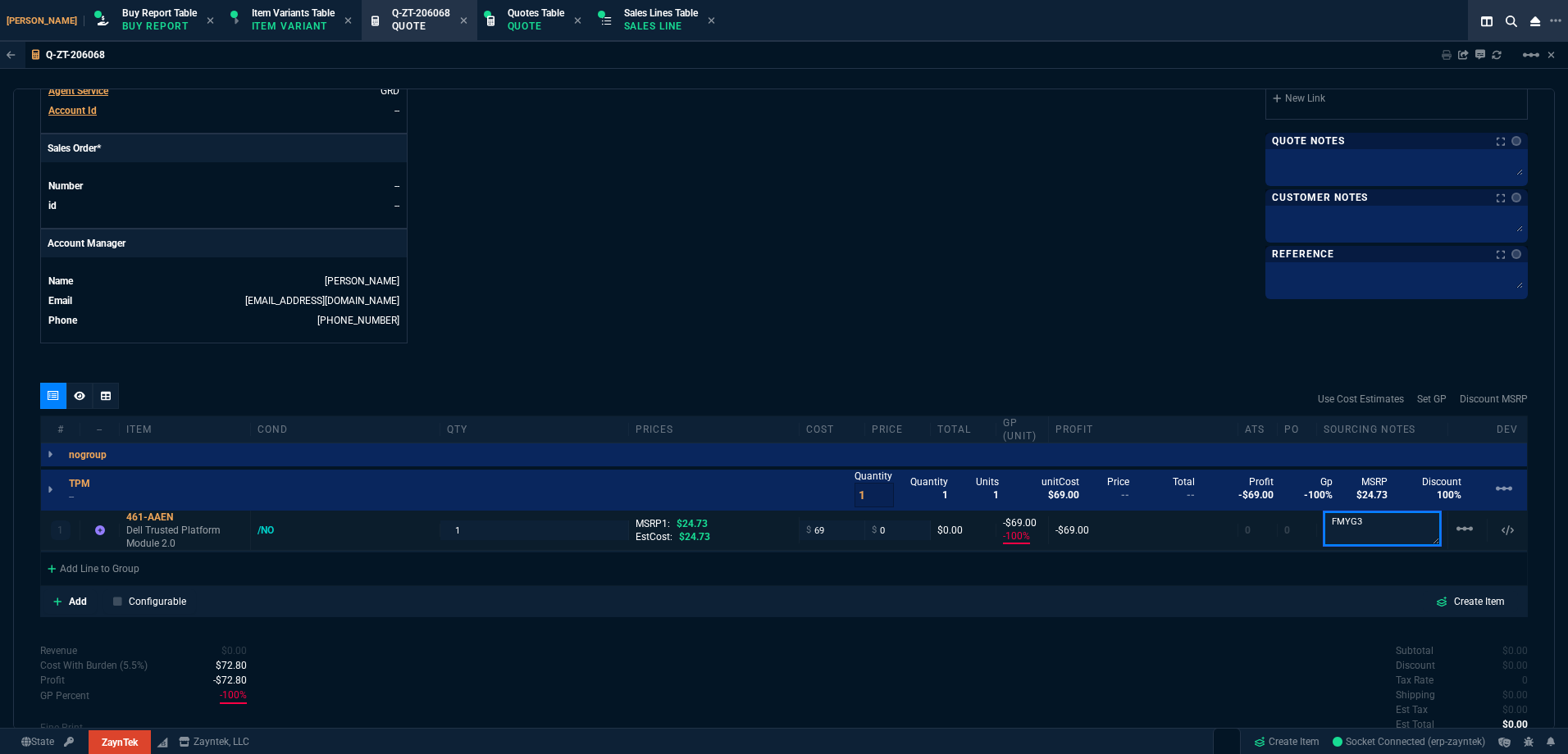
drag, startPoint x: 1357, startPoint y: 531, endPoint x: 1297, endPoint y: 522, distance: 60.7
click at [1355, 530] on textarea "FMYG3" at bounding box center [1382, 529] width 117 height 35
click at [187, 517] on icon at bounding box center [184, 517] width 9 height 10
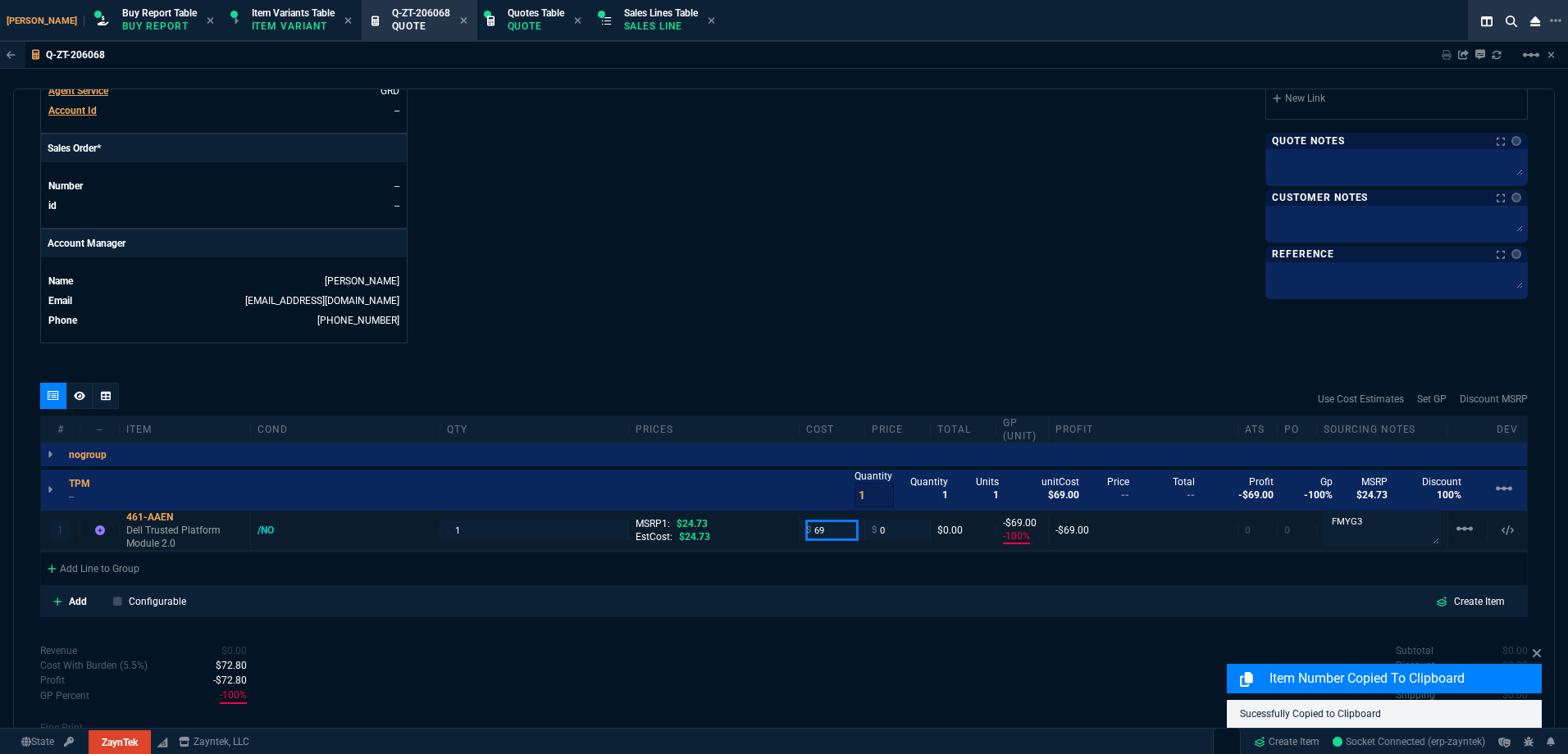
click at [822, 531] on input "69" at bounding box center [832, 530] width 52 height 19
type input "50"
type input "-50"
click at [898, 532] on input "0" at bounding box center [898, 530] width 52 height 19
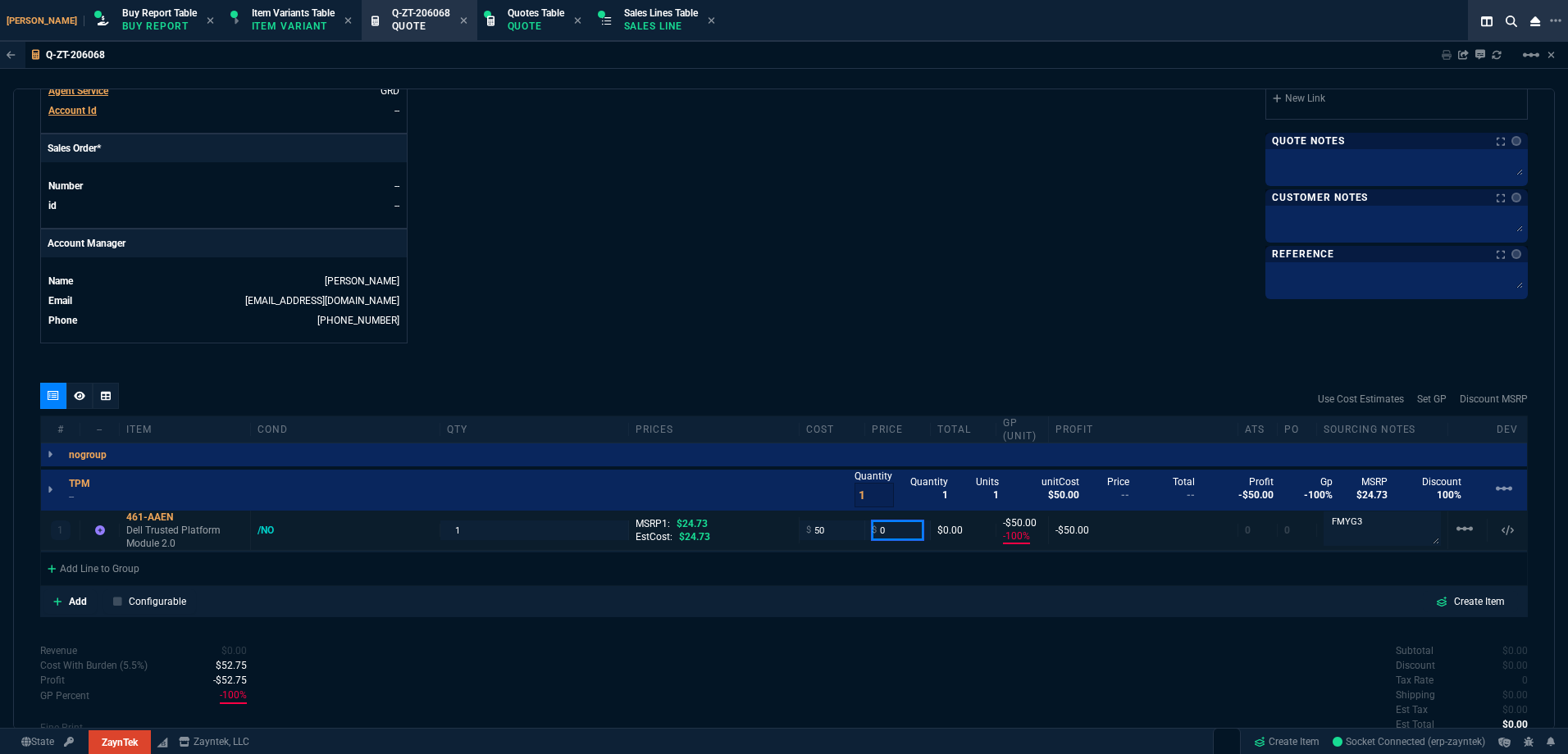
click at [894, 522] on input "0" at bounding box center [898, 530] width 52 height 19
type input "60"
type input "17"
type input "10"
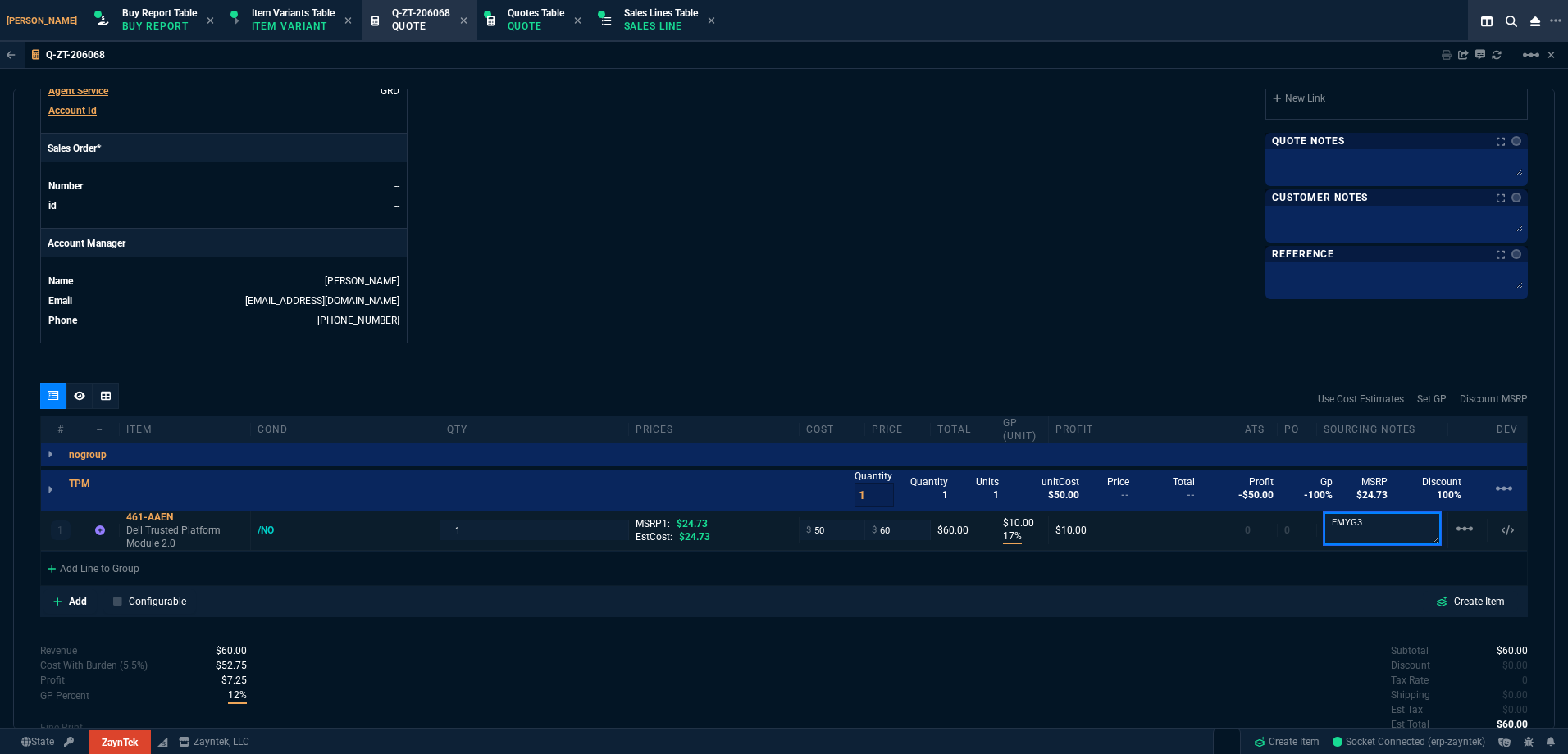
type input "-143"
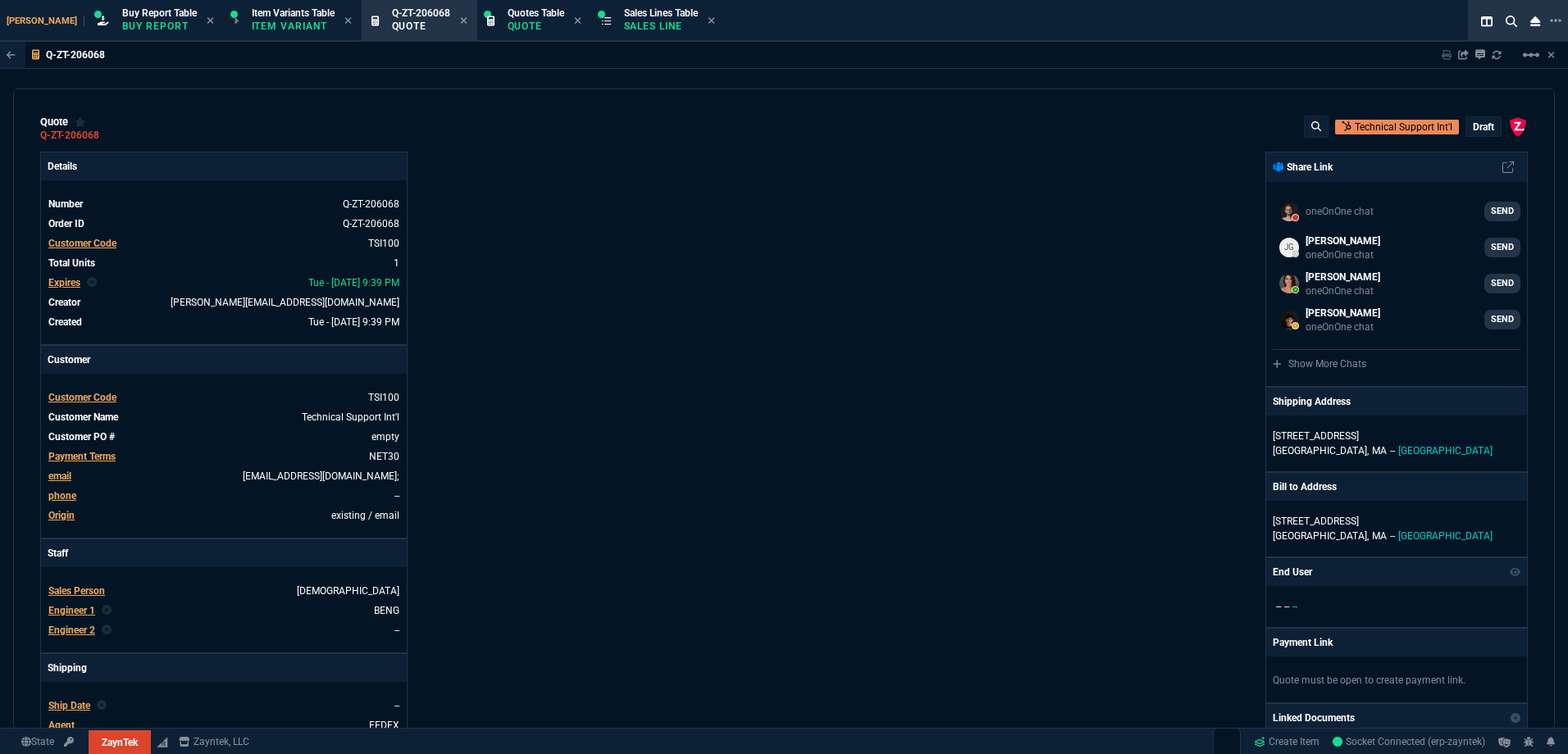
scroll to position [164, 0]
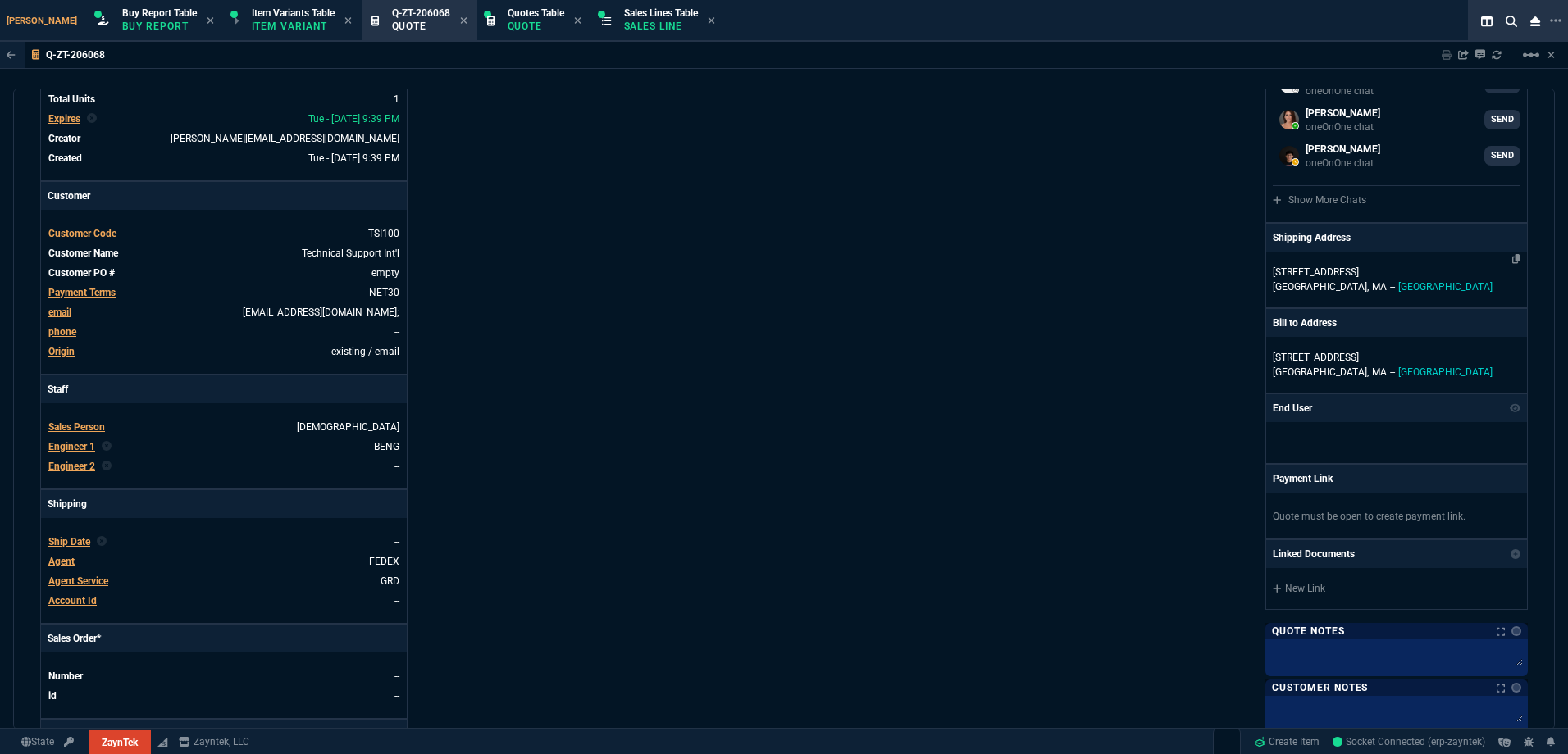
click at [1372, 289] on span "MA" at bounding box center [1378, 287] width 14 height 12
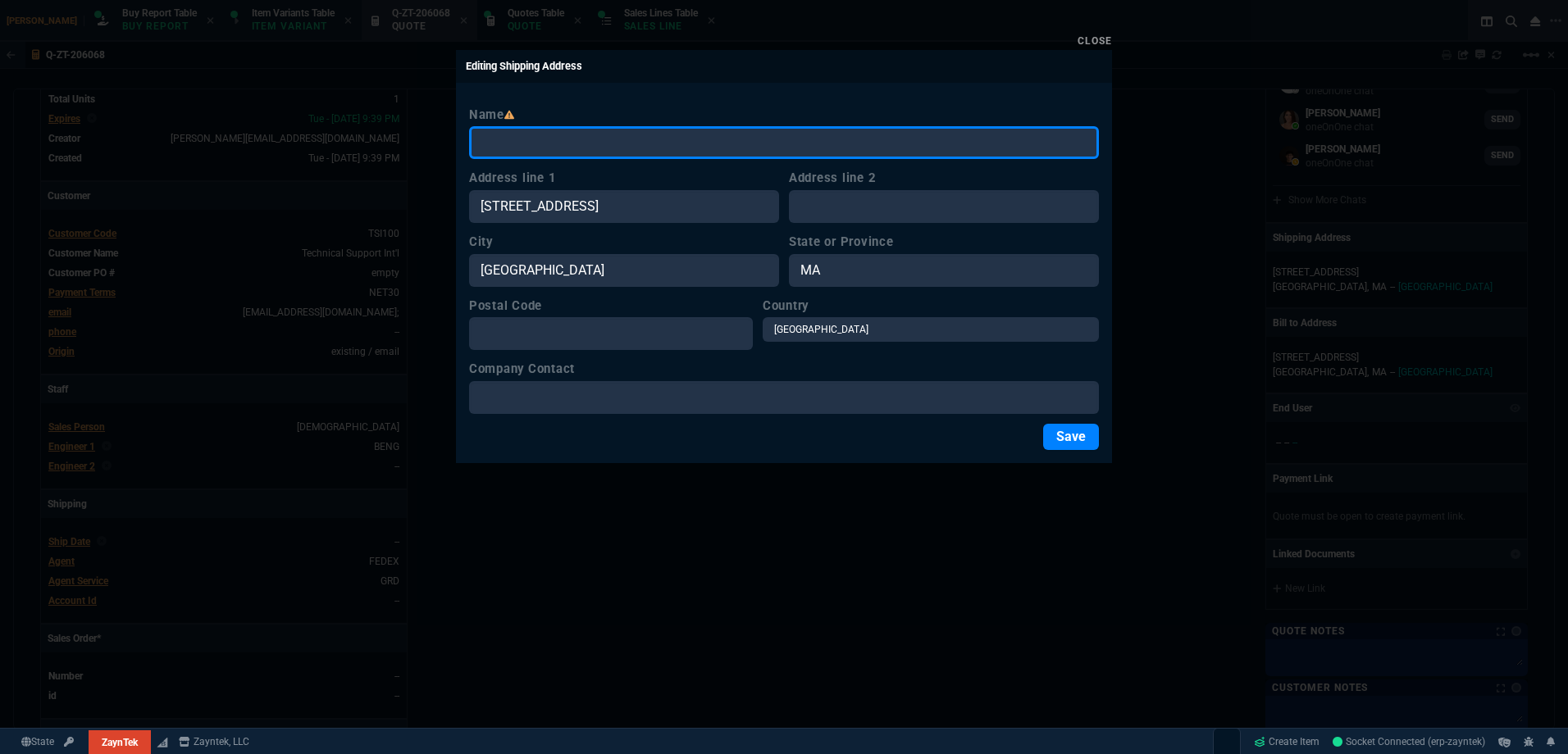
click at [659, 147] on input "Name" at bounding box center [784, 142] width 630 height 33
paste input "Nortek, Inc."
type input "Nortek, Inc."
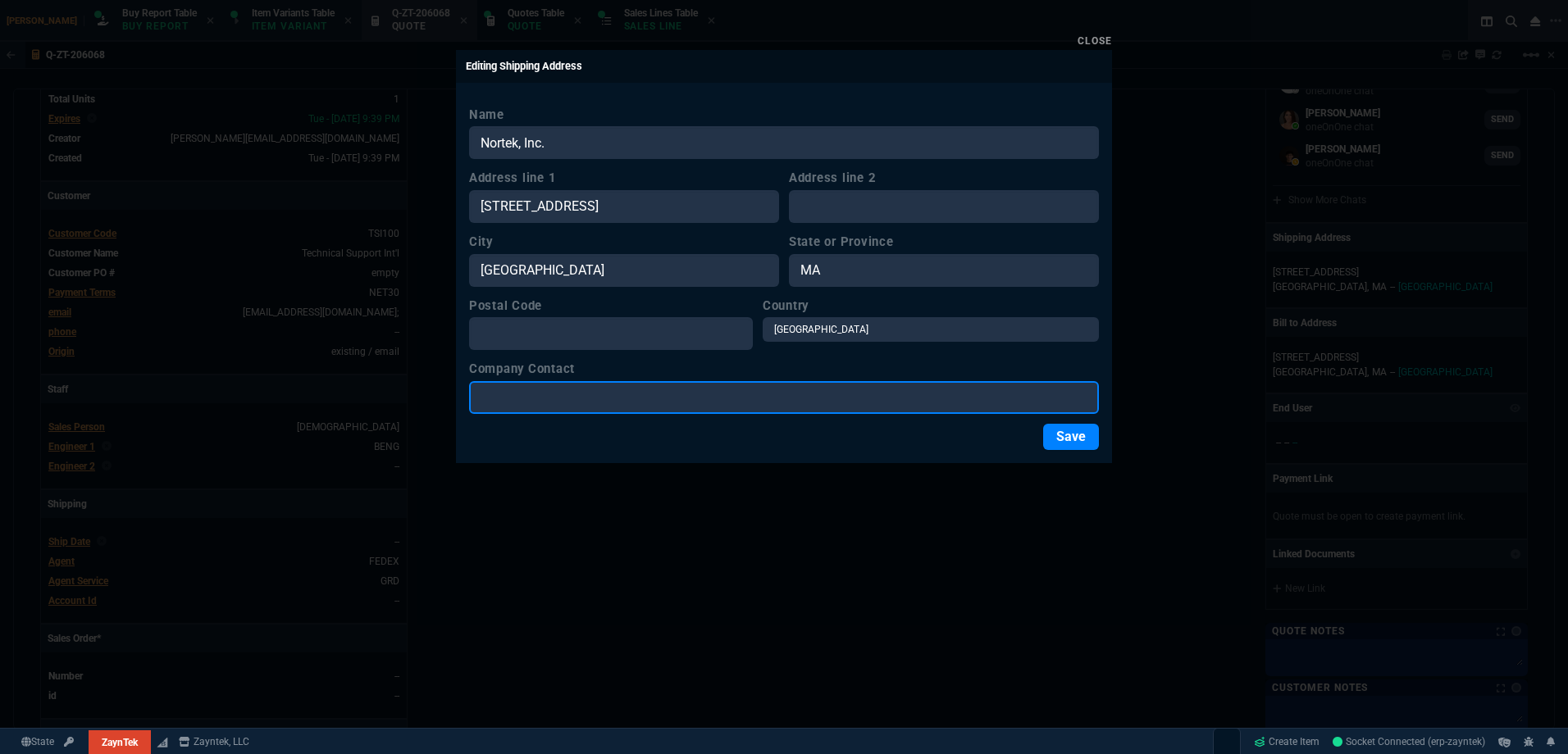
drag, startPoint x: 550, startPoint y: 403, endPoint x: 489, endPoint y: 415, distance: 62.2
click at [550, 404] on input "Company Contact" at bounding box center [784, 397] width 630 height 33
paste input "Nortek, Inc."
type input "Nortek, Inc."
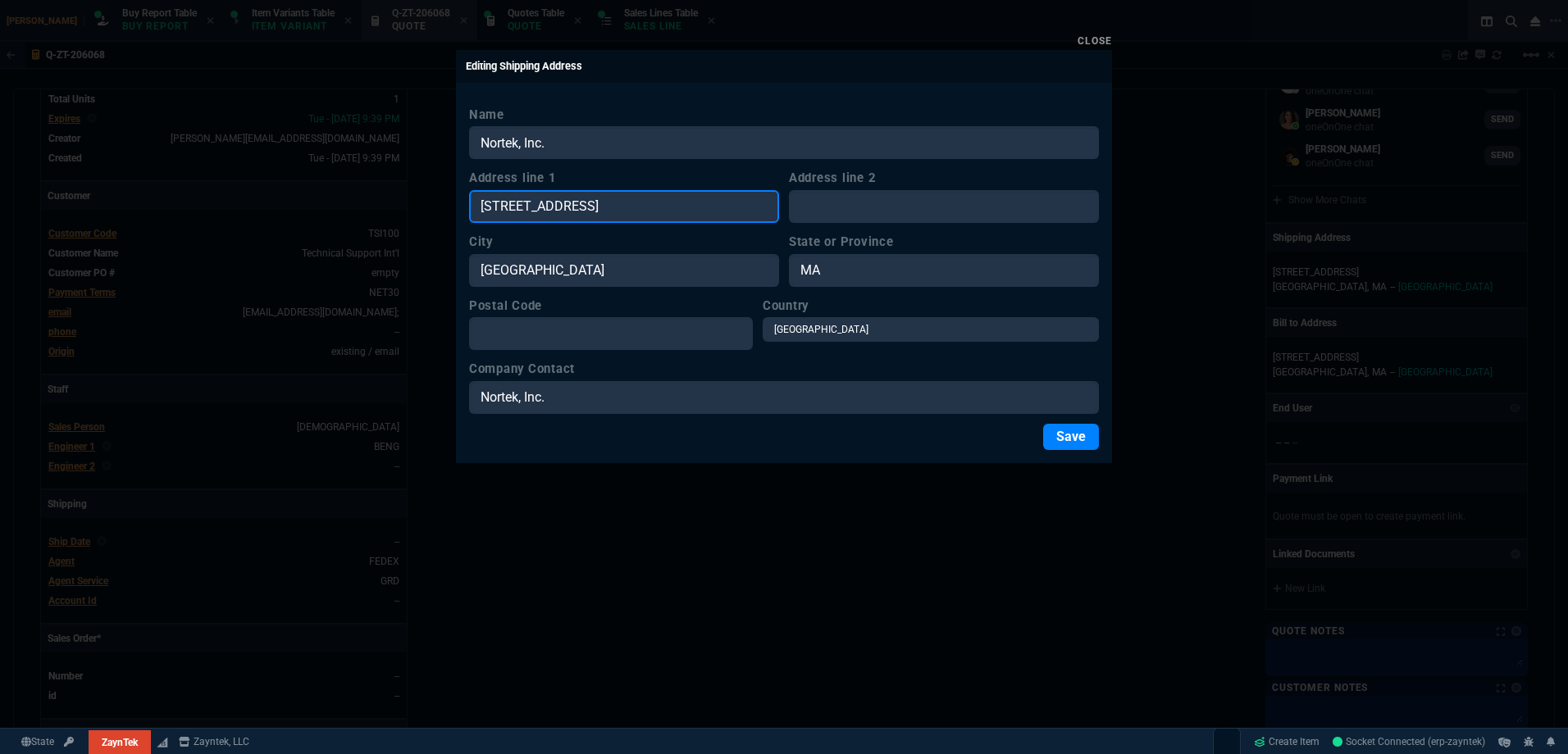
click at [575, 216] on input "[STREET_ADDRESS]" at bounding box center [624, 207] width 310 height 33
paste input "[STREET_ADDRESS][PERSON_NAME]"
type input "[STREET_ADDRESS][PERSON_NAME]"
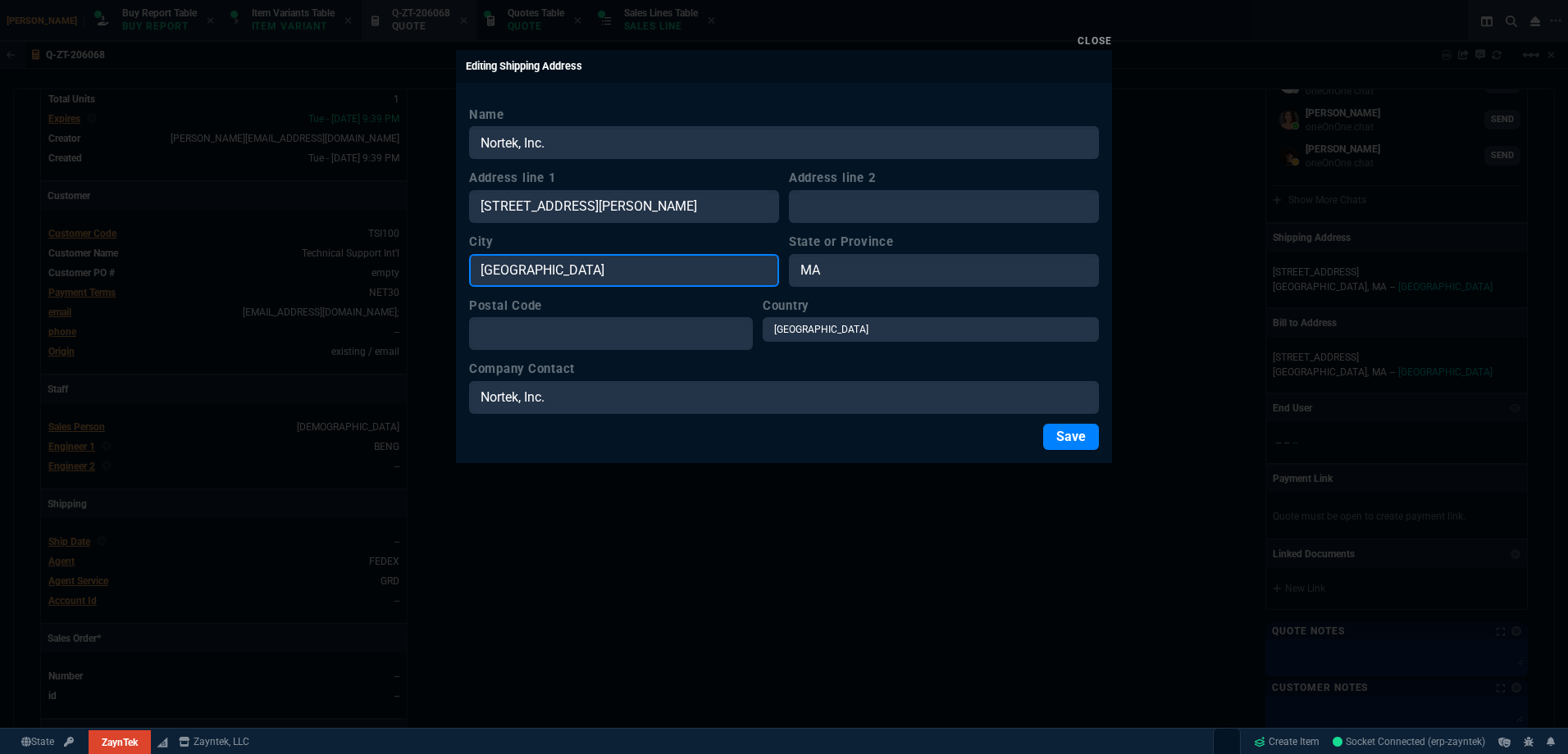
click at [563, 282] on input "[GEOGRAPHIC_DATA]" at bounding box center [624, 270] width 310 height 33
paste input "[GEOGRAPHIC_DATA]"
type input "[GEOGRAPHIC_DATA]"
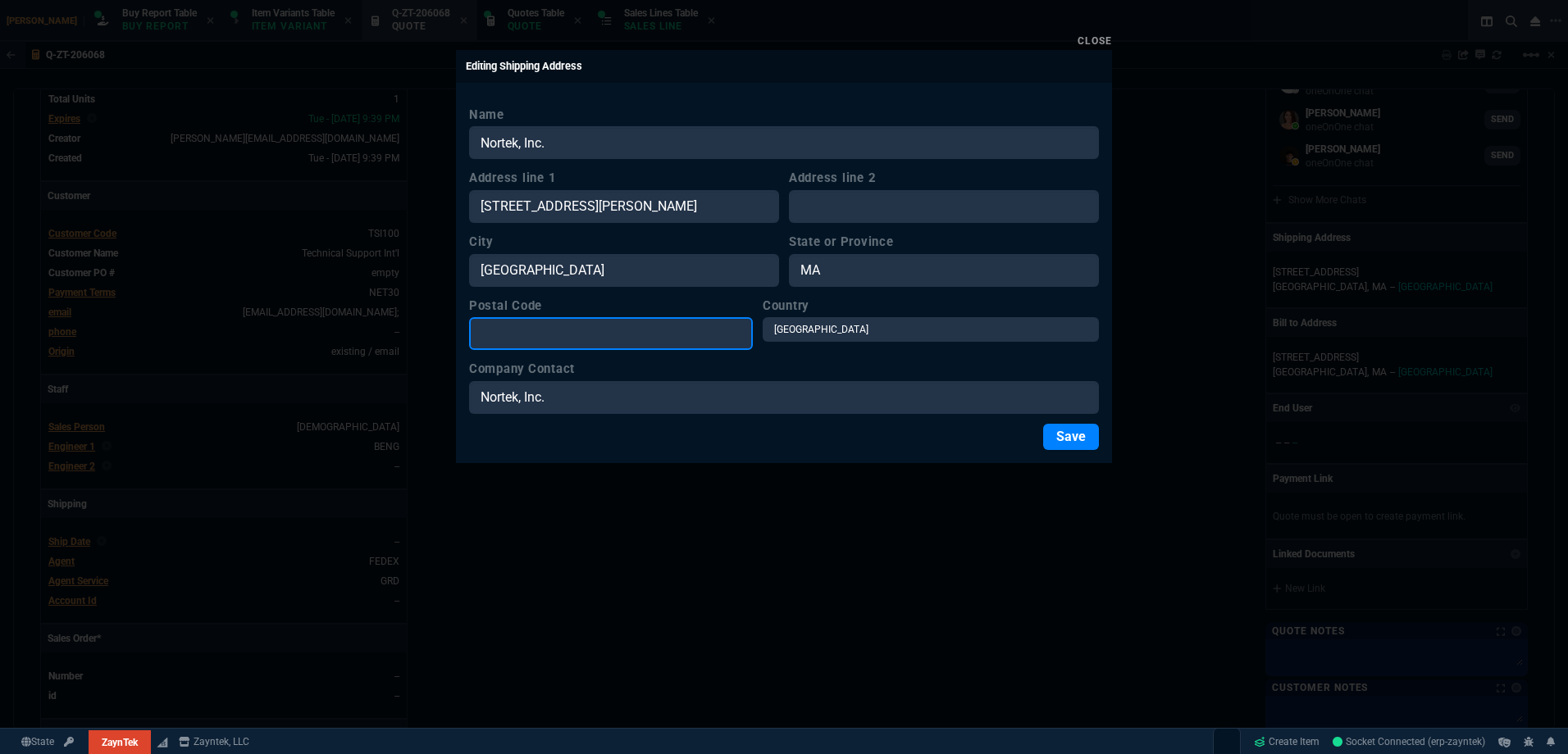
click at [568, 337] on input "Postal Code" at bounding box center [611, 334] width 284 height 33
paste input "01089"
type input "01089"
drag, startPoint x: 1073, startPoint y: 445, endPoint x: 685, endPoint y: 451, distance: 388.0
click at [1073, 444] on button "Save" at bounding box center [1072, 437] width 56 height 26
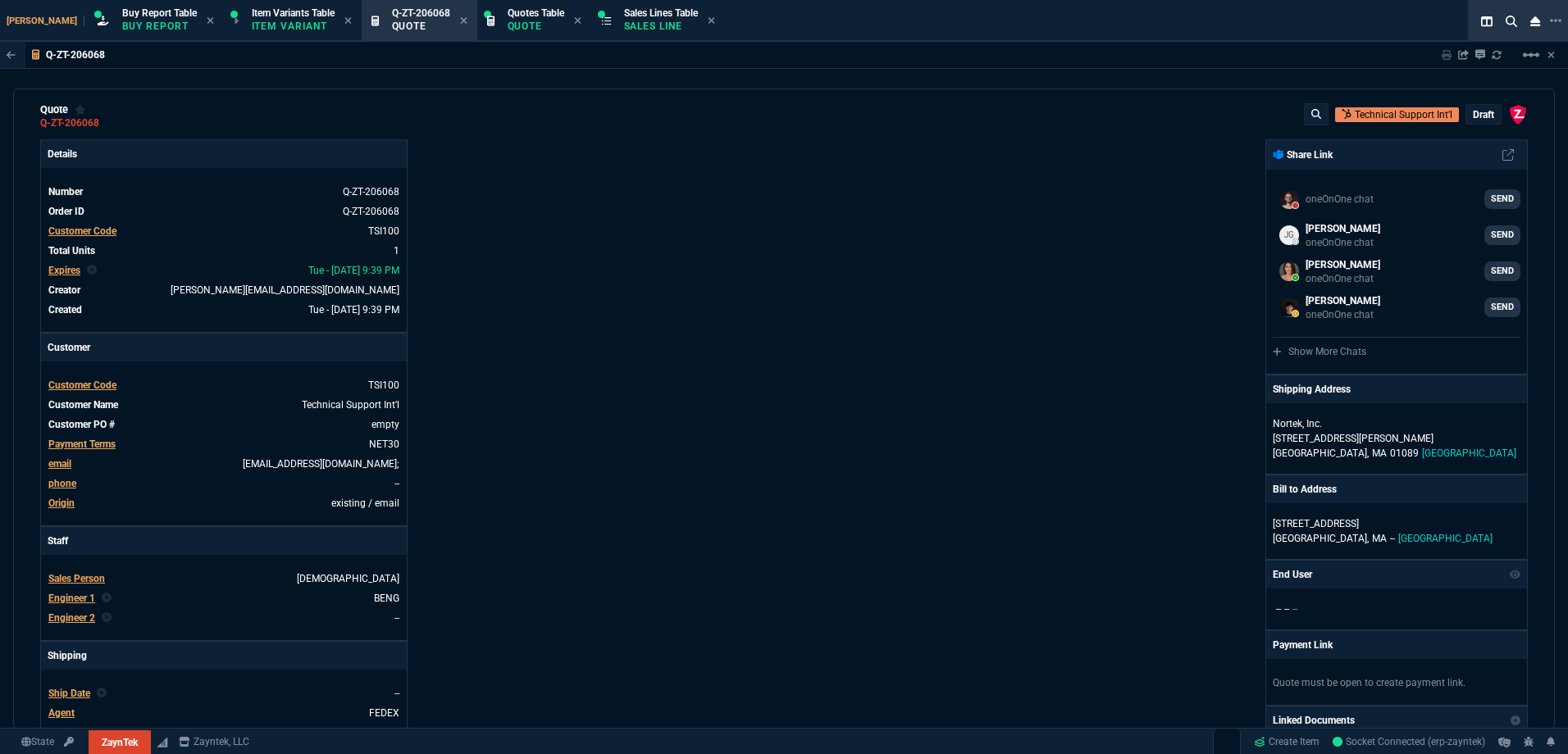
scroll to position [0, 0]
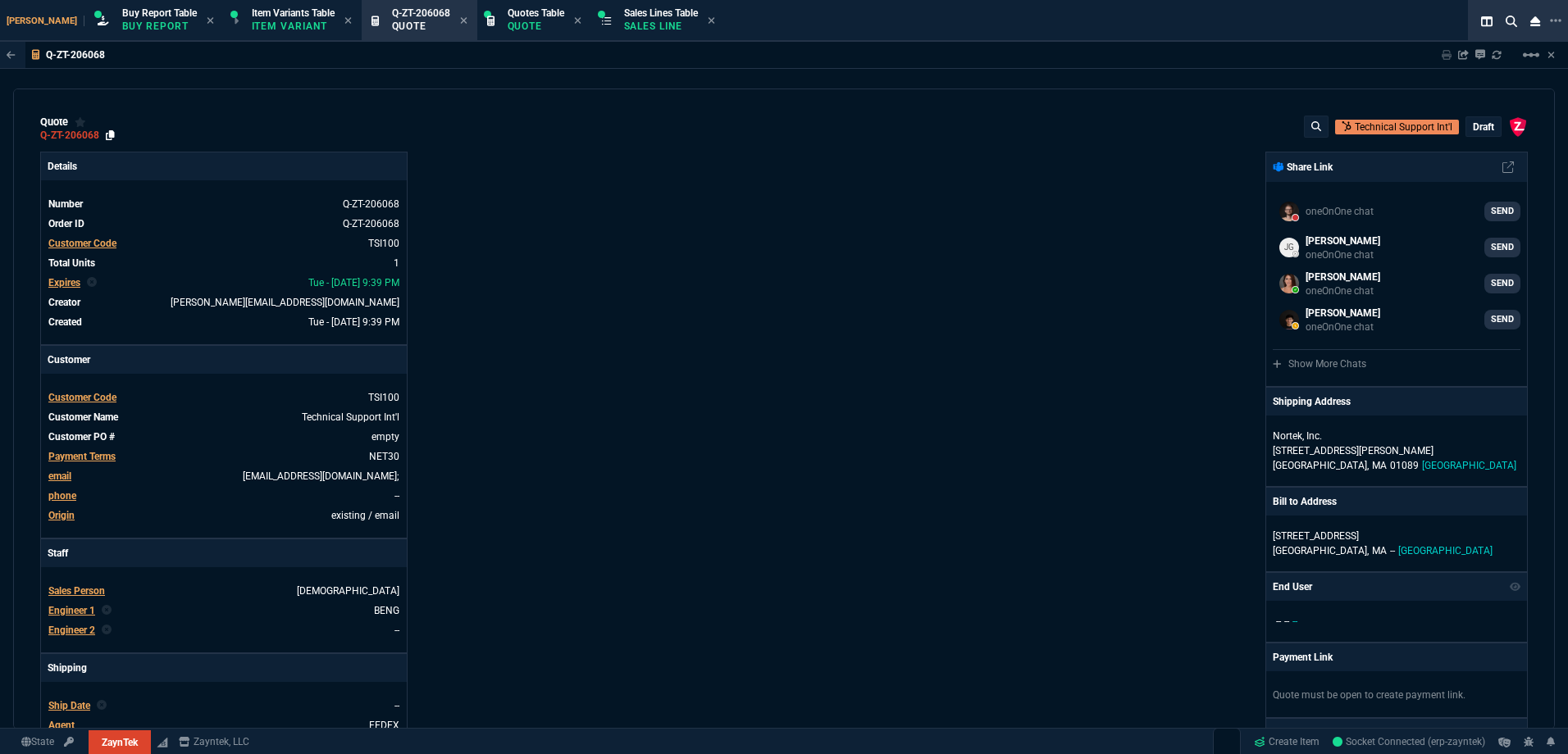
click at [108, 137] on icon at bounding box center [110, 136] width 9 height 10
drag, startPoint x: 620, startPoint y: 12, endPoint x: 552, endPoint y: 29, distance: 70.1
click at [624, 12] on span "Sales Lines Table" at bounding box center [661, 13] width 74 height 12
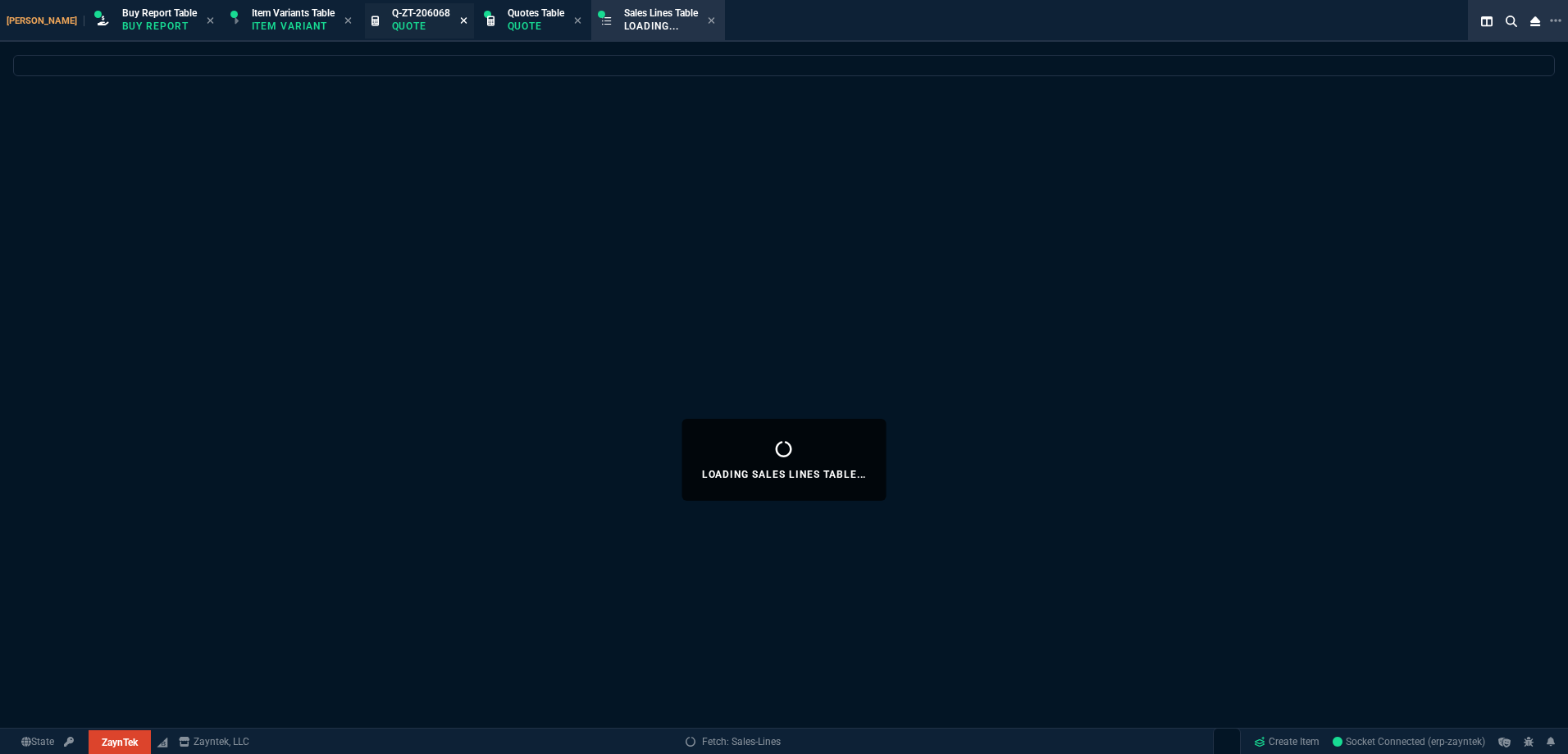
click at [460, 23] on icon at bounding box center [463, 20] width 7 height 7
select select
